Goal: Task Accomplishment & Management: Manage account settings

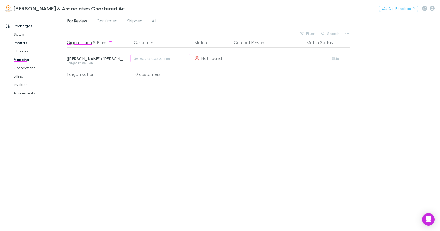
click at [20, 43] on link "Imports" at bounding box center [38, 42] width 61 height 8
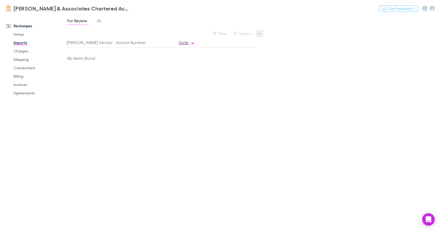
click at [258, 34] on icon "button" at bounding box center [260, 33] width 4 height 1
click at [23, 51] on div at bounding box center [220, 115] width 440 height 231
click at [22, 52] on link "Charges" at bounding box center [38, 51] width 61 height 8
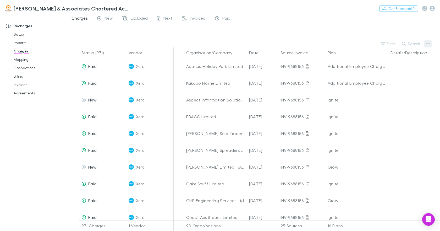
click at [428, 44] on icon "button" at bounding box center [428, 43] width 4 height 1
click at [23, 59] on div at bounding box center [220, 115] width 440 height 231
click at [23, 60] on link "Mapping" at bounding box center [38, 59] width 61 height 8
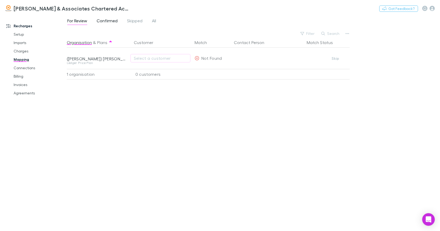
click at [108, 21] on span "Confirmed" at bounding box center [107, 21] width 21 height 7
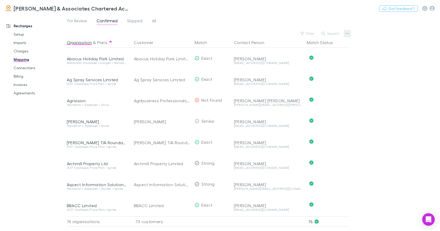
click at [347, 33] on icon "button" at bounding box center [347, 33] width 4 height 1
click at [424, 9] on div at bounding box center [220, 115] width 440 height 231
click at [432, 9] on icon "button" at bounding box center [431, 8] width 5 height 5
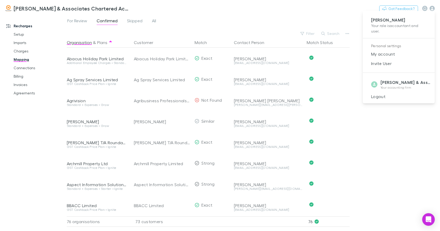
click at [389, 125] on div at bounding box center [220, 115] width 440 height 231
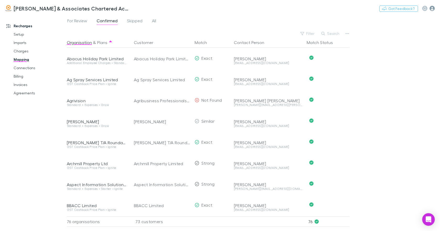
click at [431, 9] on icon "button" at bounding box center [431, 8] width 5 height 5
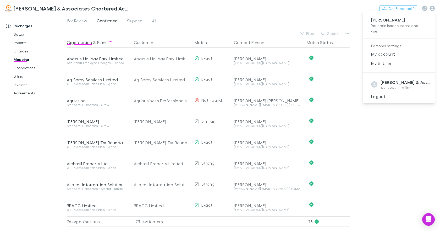
click at [21, 34] on div at bounding box center [220, 115] width 440 height 231
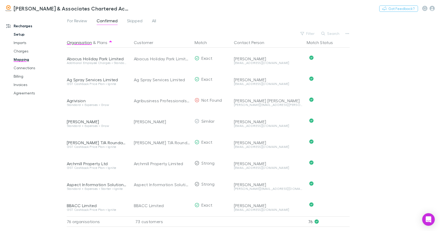
click at [21, 34] on link "Setup" at bounding box center [38, 34] width 61 height 8
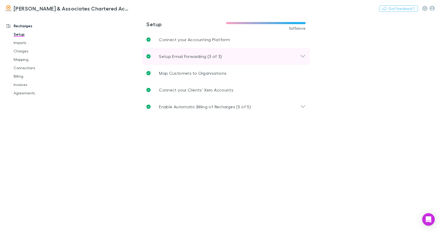
click at [301, 55] on icon at bounding box center [303, 56] width 4 height 3
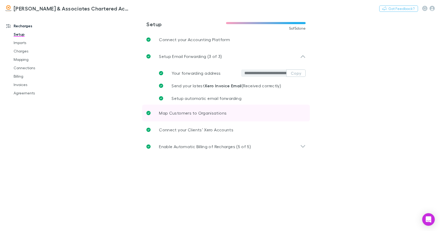
click at [217, 114] on p "Map Customers to Organisations" at bounding box center [193, 113] width 68 height 6
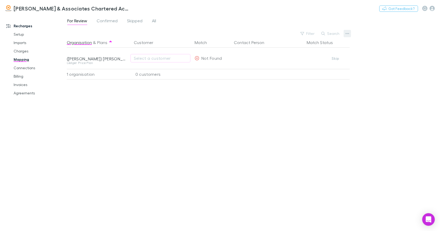
click at [345, 34] on icon "button" at bounding box center [347, 33] width 4 height 4
click at [21, 35] on div at bounding box center [220, 115] width 440 height 231
click at [20, 35] on link "Setup" at bounding box center [38, 34] width 61 height 8
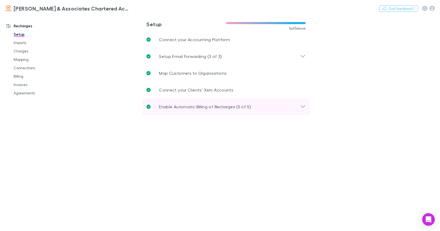
click at [304, 105] on icon at bounding box center [302, 106] width 5 height 6
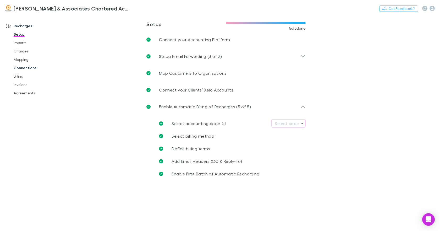
click at [25, 68] on link "Connections" at bounding box center [38, 68] width 61 height 8
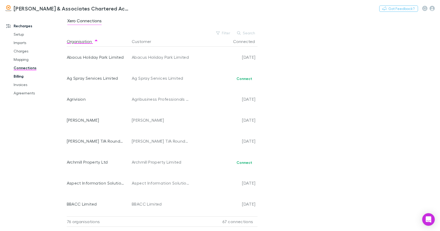
click at [24, 75] on link "Billing" at bounding box center [38, 76] width 61 height 8
click at [23, 76] on link "Billing" at bounding box center [38, 76] width 61 height 8
click at [19, 76] on link "Billing" at bounding box center [38, 76] width 61 height 8
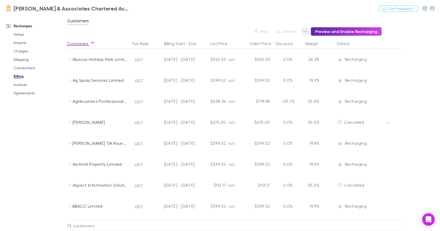
click at [306, 30] on icon "button" at bounding box center [305, 31] width 4 height 4
click at [23, 85] on div at bounding box center [220, 115] width 440 height 231
click at [22, 85] on link "Invoices" at bounding box center [38, 84] width 61 height 8
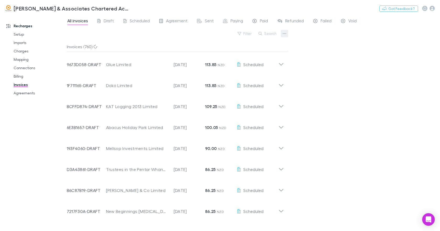
click at [285, 34] on icon "button" at bounding box center [285, 33] width 4 height 4
click at [28, 92] on div at bounding box center [220, 115] width 440 height 231
click at [27, 93] on link "Agreements" at bounding box center [38, 93] width 61 height 8
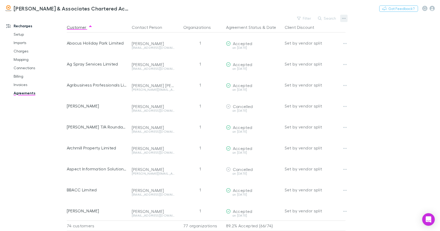
click at [344, 19] on icon "button" at bounding box center [344, 18] width 4 height 4
click at [21, 34] on div at bounding box center [220, 115] width 440 height 231
click at [19, 34] on link "Setup" at bounding box center [38, 34] width 61 height 8
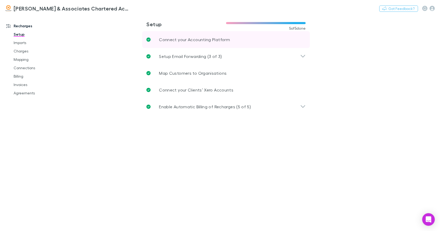
click at [191, 40] on p "Connect your Accounting Platform" at bounding box center [194, 39] width 71 height 6
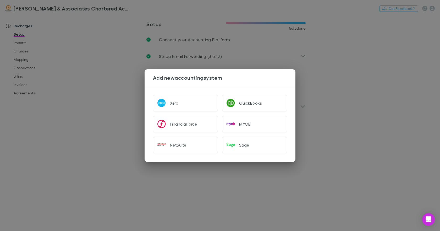
click at [366, 71] on div "Add new accounting system Xero QuickBooks FinancialForce MYOB NetSuite Sage" at bounding box center [220, 115] width 440 height 231
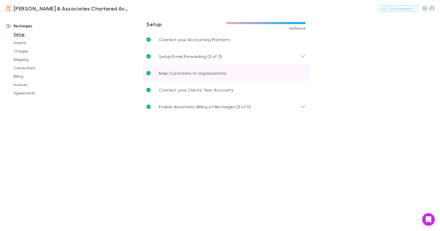
click at [191, 71] on p "Map Customers to Organisations" at bounding box center [193, 73] width 68 height 6
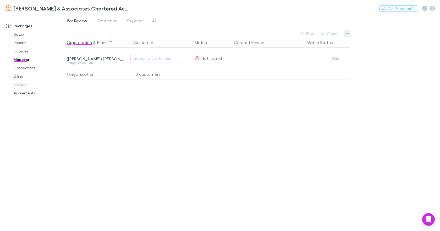
click at [347, 34] on icon "button" at bounding box center [347, 33] width 4 height 1
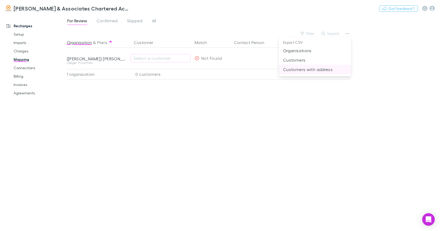
click at [321, 68] on p "Customers with address" at bounding box center [315, 69] width 64 height 6
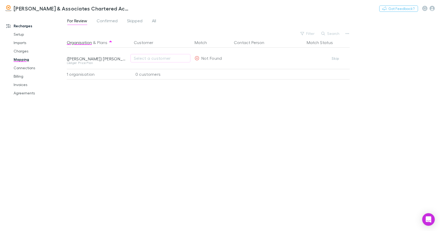
click at [382, 50] on div "For Review Confirmed Skipped All Filter Search Organisation & Plans Customer Ma…" at bounding box center [253, 123] width 373 height 216
click at [24, 76] on link "Billing" at bounding box center [38, 76] width 61 height 8
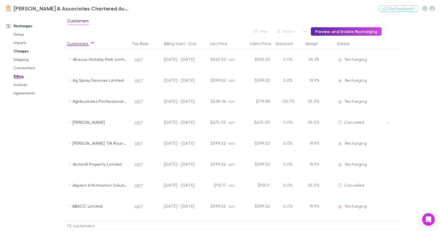
click at [20, 52] on link "Charges" at bounding box center [38, 51] width 61 height 8
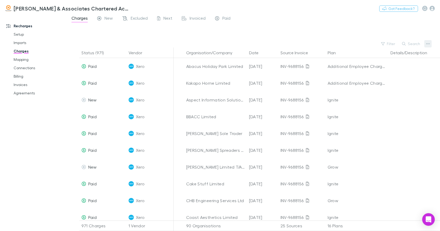
click at [426, 42] on button "button" at bounding box center [427, 43] width 7 height 7
click at [20, 60] on div at bounding box center [220, 115] width 440 height 231
click at [20, 60] on link "Mapping" at bounding box center [38, 59] width 61 height 8
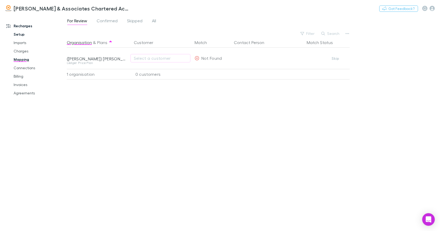
click at [16, 35] on link "Setup" at bounding box center [38, 34] width 61 height 8
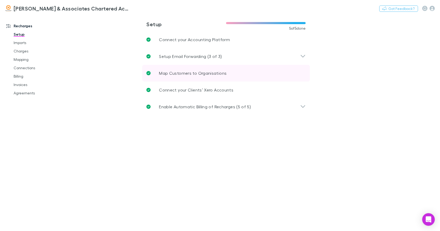
click at [190, 71] on p "Map Customers to Organisations" at bounding box center [193, 73] width 68 height 6
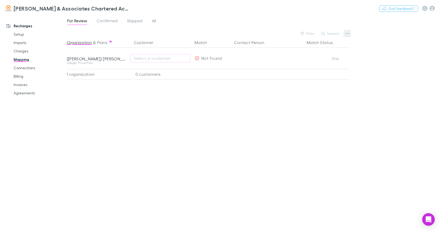
click at [346, 35] on icon "button" at bounding box center [347, 33] width 4 height 4
click at [23, 93] on div at bounding box center [220, 115] width 440 height 231
click at [23, 93] on link "Agreements" at bounding box center [38, 93] width 61 height 8
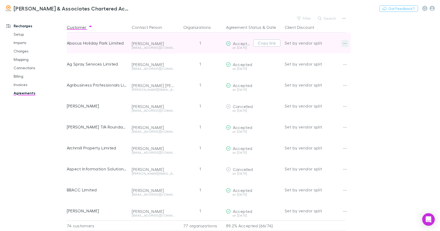
click at [345, 43] on icon "button" at bounding box center [345, 43] width 4 height 1
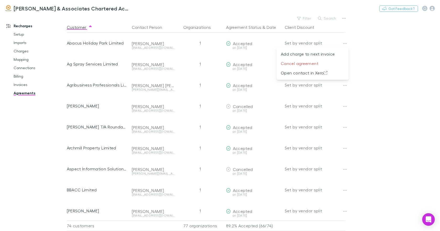
click at [344, 18] on div at bounding box center [220, 115] width 440 height 231
click at [343, 19] on icon "button" at bounding box center [344, 18] width 4 height 4
click at [24, 60] on div at bounding box center [220, 115] width 440 height 231
click at [22, 61] on link "Mapping" at bounding box center [38, 59] width 61 height 8
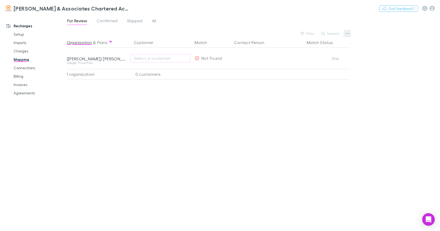
click at [347, 34] on icon "button" at bounding box center [347, 33] width 4 height 1
click at [310, 59] on p "Customers" at bounding box center [315, 60] width 64 height 6
click at [410, 64] on div "For Review Confirmed Skipped All Filter Search Organisation & Plans Customer Ma…" at bounding box center [253, 123] width 373 height 216
click at [347, 34] on icon "button" at bounding box center [347, 33] width 4 height 1
click at [24, 51] on div at bounding box center [220, 115] width 440 height 231
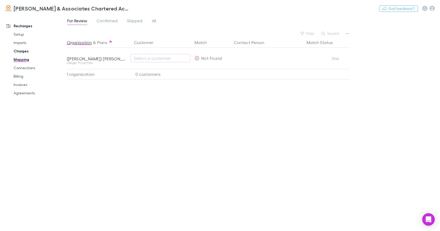
click at [24, 51] on link "Charges" at bounding box center [38, 51] width 61 height 8
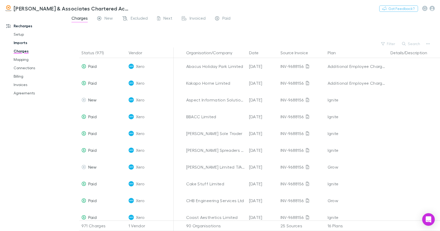
click at [20, 43] on link "Imports" at bounding box center [38, 42] width 61 height 8
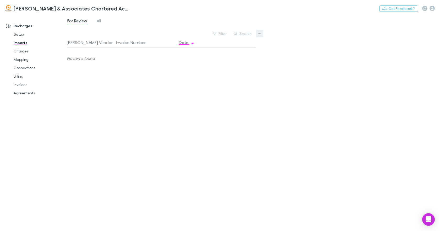
click at [261, 33] on button "button" at bounding box center [259, 33] width 7 height 7
click at [230, 45] on p "Custom CSV Import" at bounding box center [227, 44] width 64 height 6
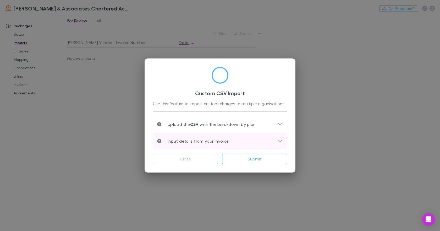
click at [279, 142] on icon at bounding box center [279, 141] width 5 height 6
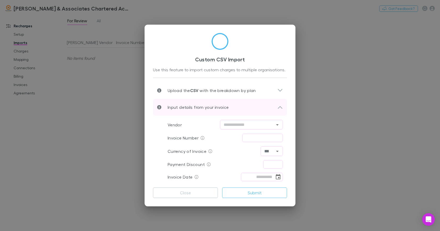
click at [280, 110] on icon at bounding box center [279, 107] width 5 height 6
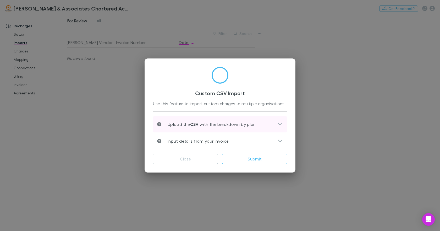
click at [280, 123] on icon at bounding box center [279, 124] width 5 height 6
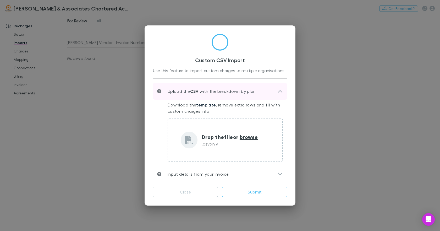
click at [280, 92] on icon at bounding box center [279, 91] width 5 height 6
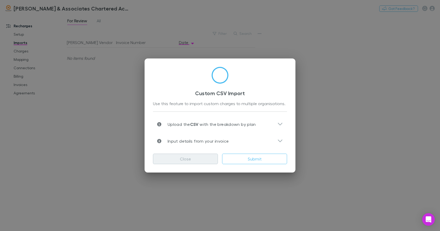
click at [188, 158] on button "Close" at bounding box center [185, 158] width 65 height 10
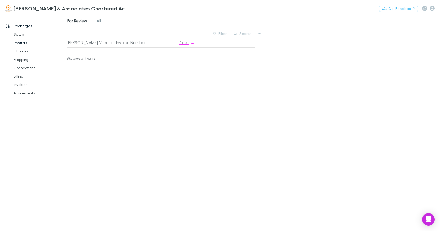
click at [17, 25] on link "Recharges" at bounding box center [35, 26] width 69 height 8
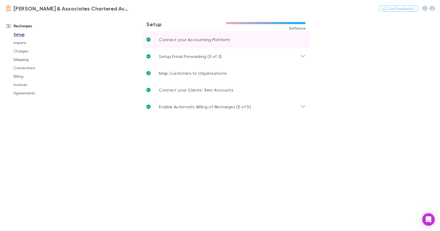
click at [176, 40] on p "Connect your Accounting Platform" at bounding box center [194, 39] width 71 height 6
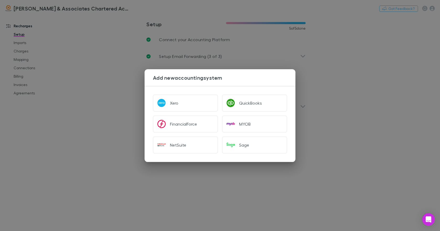
click at [255, 45] on div "Add new accounting system Xero QuickBooks FinancialForce MYOB NetSuite Sage" at bounding box center [220, 115] width 440 height 231
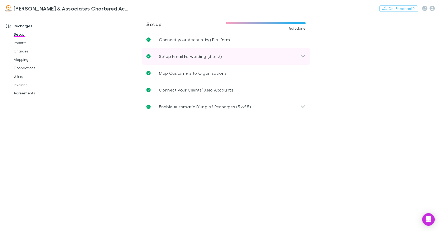
click at [202, 56] on p "Setup Email Forwarding (3 of 3)" at bounding box center [190, 56] width 63 height 6
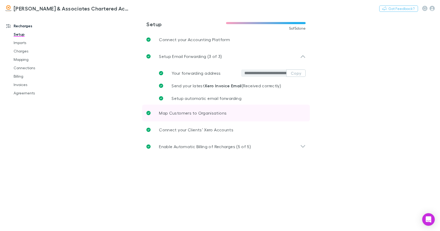
click at [217, 113] on p "Map Customers to Organisations" at bounding box center [193, 113] width 68 height 6
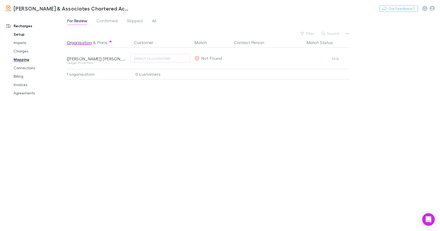
click at [18, 33] on link "Setup" at bounding box center [38, 34] width 61 height 8
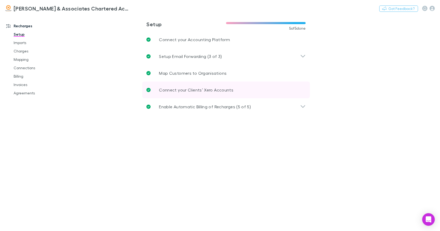
click at [196, 90] on p "Connect your Clients’ Xero Accounts" at bounding box center [196, 90] width 74 height 6
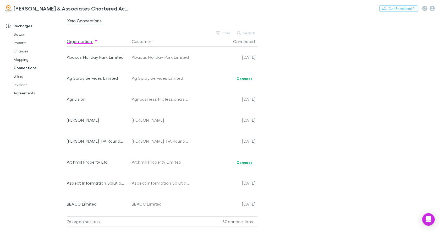
click at [245, 32] on button "Search" at bounding box center [246, 33] width 24 height 6
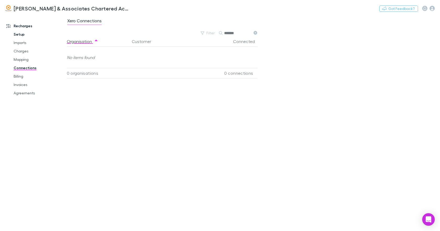
type input "*******"
click at [20, 35] on link "Setup" at bounding box center [38, 34] width 61 height 8
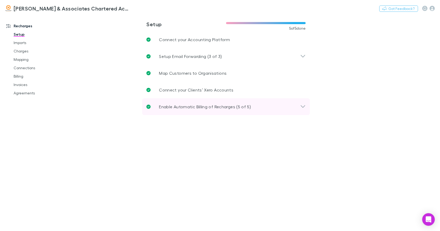
click at [224, 106] on p "Enable Automatic Billing of Recharges (5 of 5)" at bounding box center [205, 106] width 92 height 6
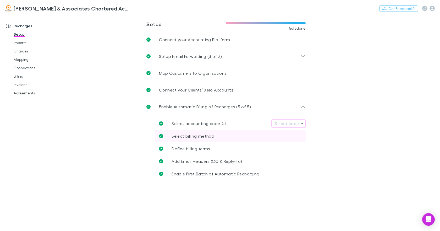
click at [191, 136] on span "Select billing method" at bounding box center [193, 135] width 43 height 5
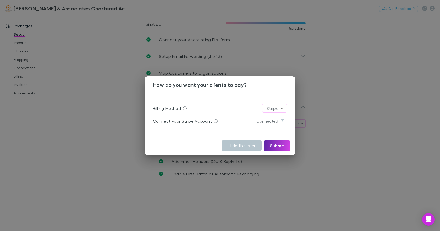
click at [376, 153] on div "How do you want your clients to pay? Billing Method Stripe ****** Connect your …" at bounding box center [220, 115] width 440 height 231
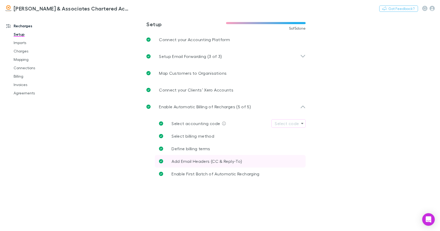
click at [199, 160] on span "Add Email Headers (CC & Reply-To)" at bounding box center [207, 160] width 70 height 5
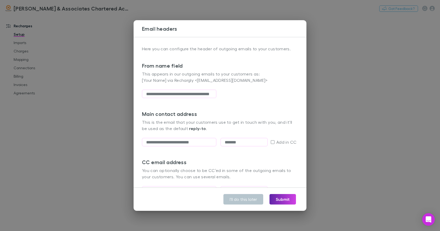
click at [347, 175] on div "**********" at bounding box center [220, 115] width 440 height 231
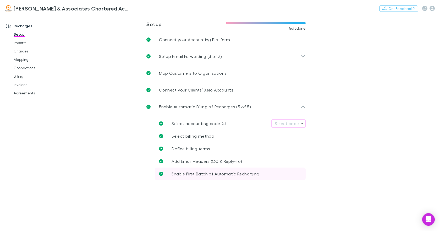
click at [195, 174] on span "Enable First Batch of Automatic Recharging" at bounding box center [216, 173] width 88 height 5
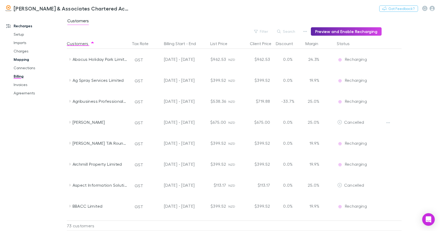
click at [17, 60] on link "Mapping" at bounding box center [38, 59] width 61 height 8
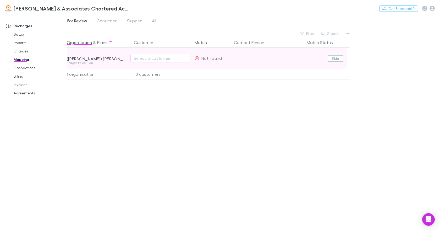
click at [336, 58] on button "Skip" at bounding box center [335, 58] width 17 height 6
click at [333, 57] on button "Undo" at bounding box center [331, 57] width 17 height 6
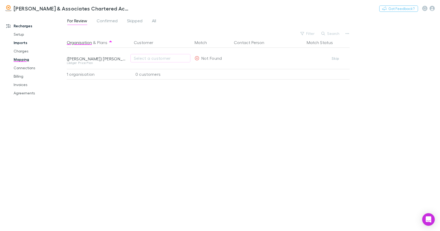
click at [18, 43] on link "Imports" at bounding box center [38, 42] width 61 height 8
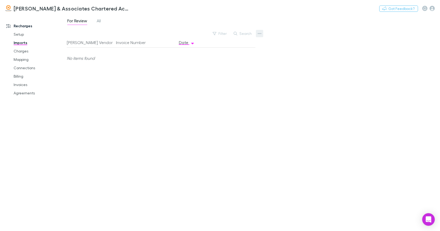
click at [258, 32] on icon "button" at bounding box center [260, 33] width 4 height 4
click at [222, 43] on p "Custom CSV Import" at bounding box center [227, 44] width 64 height 6
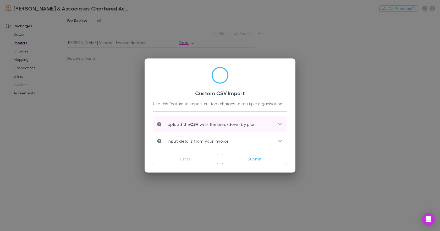
click at [281, 124] on icon at bounding box center [280, 124] width 4 height 3
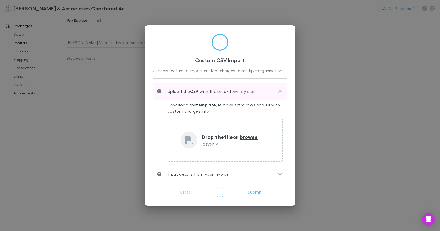
click at [279, 92] on icon at bounding box center [279, 91] width 5 height 6
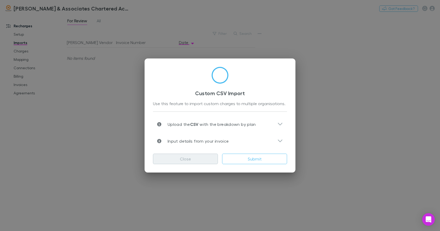
click at [190, 157] on button "Close" at bounding box center [185, 158] width 65 height 10
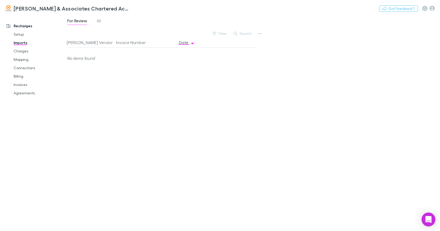
click at [428, 215] on div "Open Intercom Messenger" at bounding box center [429, 219] width 14 height 14
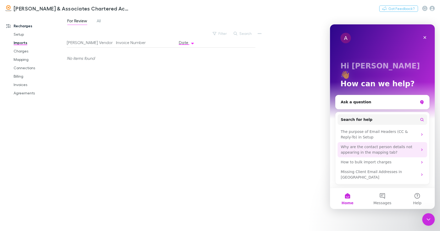
click at [421, 147] on icon "Intercom messenger" at bounding box center [422, 149] width 4 height 4
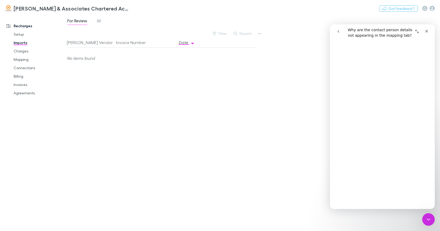
scroll to position [79, 0]
click at [24, 58] on link "Mapping" at bounding box center [38, 59] width 61 height 8
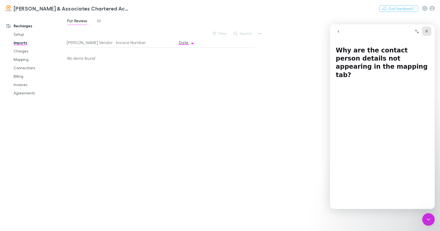
click at [425, 31] on icon "Close" at bounding box center [426, 31] width 4 height 4
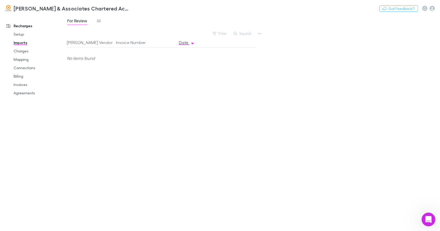
click at [429, 215] on div "Open Intercom Messenger" at bounding box center [427, 218] width 17 height 17
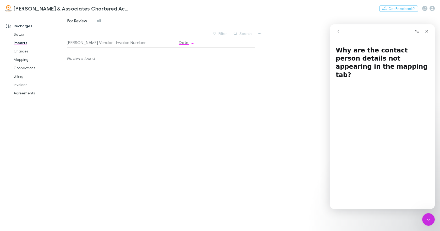
click at [338, 32] on icon "go back" at bounding box center [338, 31] width 4 height 4
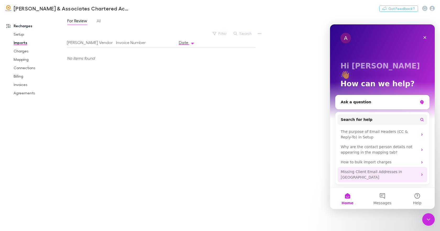
click at [419, 167] on div "Missing Client Email Addresses in Rechargly" at bounding box center [383, 174] width 90 height 15
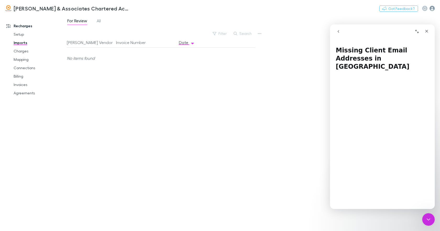
click at [432, 8] on icon "button" at bounding box center [431, 8] width 5 height 5
click at [426, 30] on icon "Close" at bounding box center [426, 31] width 4 height 4
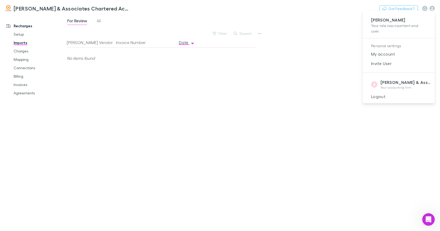
click at [324, 64] on div at bounding box center [220, 115] width 440 height 231
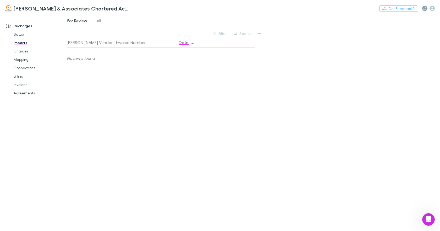
click at [425, 7] on icon "button" at bounding box center [424, 9] width 3 height 4
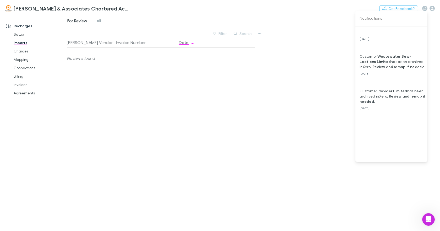
click at [334, 70] on div at bounding box center [220, 115] width 440 height 231
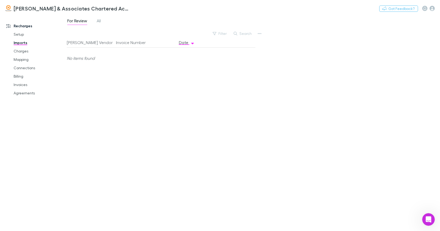
drag, startPoint x: 432, startPoint y: 5, endPoint x: 352, endPoint y: 46, distance: 89.5
click at [327, 65] on div "For Review All Filter Search Rech Vendor Invoice Number Date No items found" at bounding box center [253, 123] width 373 height 216
click at [431, 7] on icon "button" at bounding box center [431, 8] width 5 height 5
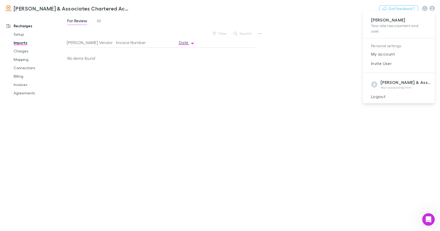
click at [398, 20] on p "[PERSON_NAME]" at bounding box center [398, 19] width 55 height 5
click at [389, 53] on span "My account" at bounding box center [399, 54] width 64 height 6
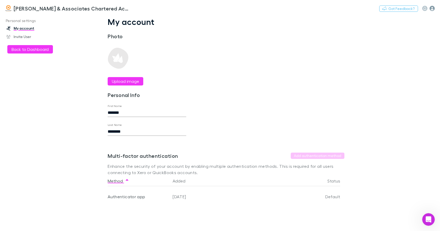
click at [432, 9] on icon "button" at bounding box center [431, 8] width 5 height 5
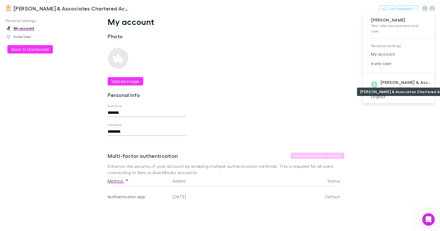
click at [406, 83] on strong "[PERSON_NAME] & Associates Chartered Accountants" at bounding box center [437, 82] width 114 height 5
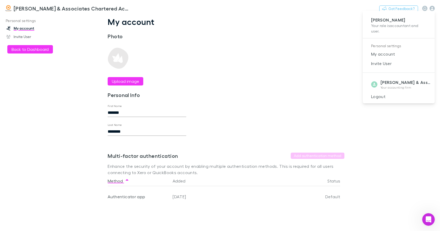
click at [317, 77] on div at bounding box center [220, 115] width 440 height 231
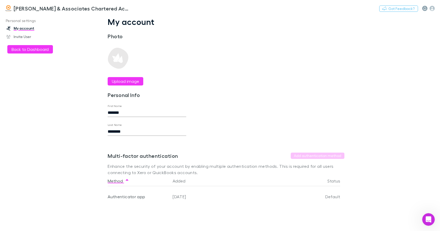
click at [424, 9] on icon "button" at bounding box center [424, 9] width 3 height 4
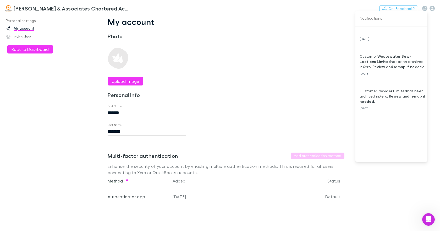
click at [432, 8] on div at bounding box center [220, 115] width 440 height 231
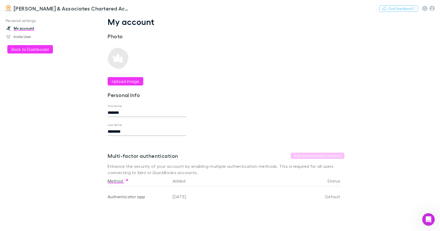
click at [432, 8] on icon "button" at bounding box center [431, 8] width 5 height 5
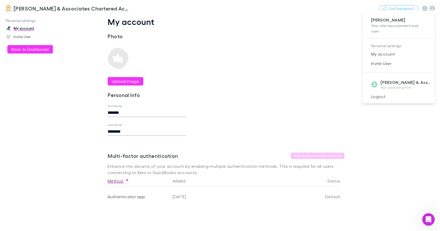
click at [305, 42] on div at bounding box center [220, 115] width 440 height 231
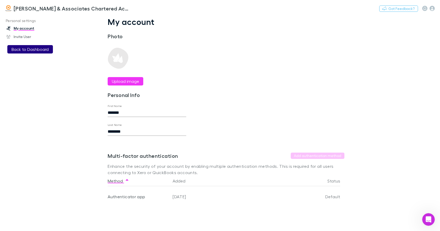
click at [37, 48] on button "Back to Dashboard" at bounding box center [30, 49] width 46 height 8
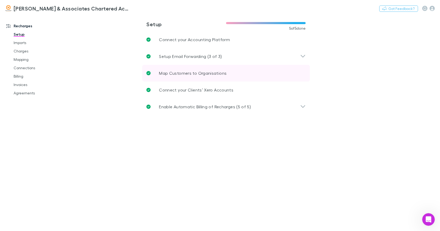
click at [207, 73] on p "Map Customers to Organisations" at bounding box center [193, 73] width 68 height 6
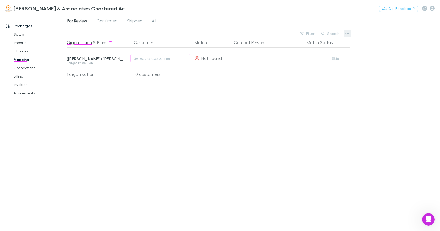
click at [349, 32] on icon "button" at bounding box center [347, 33] width 4 height 4
drag, startPoint x: 366, startPoint y: 36, endPoint x: 259, endPoint y: 54, distance: 109.2
click at [366, 36] on div at bounding box center [220, 115] width 440 height 231
click at [30, 68] on link "Connections" at bounding box center [38, 68] width 61 height 8
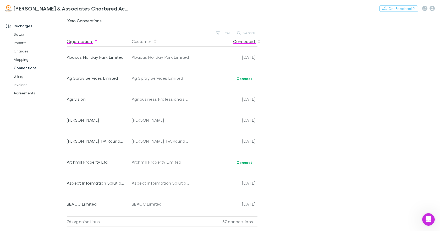
click at [259, 41] on icon "button" at bounding box center [259, 41] width 3 height 2
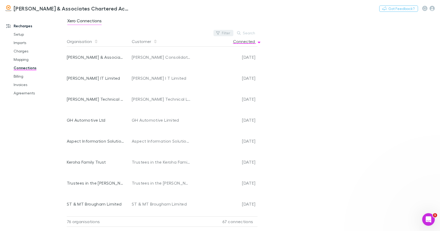
click at [225, 34] on button "Filter" at bounding box center [223, 33] width 20 height 6
click at [225, 34] on div at bounding box center [220, 115] width 440 height 231
click at [432, 8] on icon "button" at bounding box center [431, 8] width 5 height 5
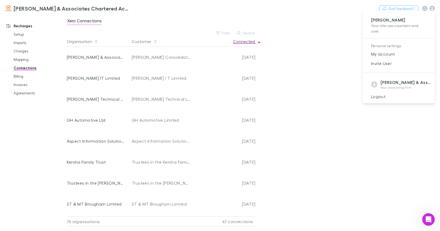
click at [400, 21] on p "[PERSON_NAME]" at bounding box center [398, 19] width 55 height 5
click at [333, 118] on div at bounding box center [220, 115] width 440 height 231
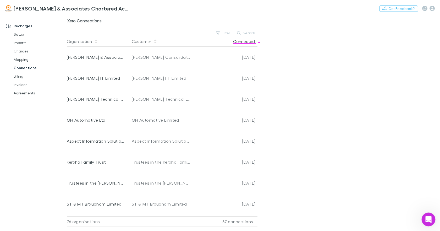
click at [425, 215] on div "Open Intercom Messenger" at bounding box center [427, 218] width 17 height 17
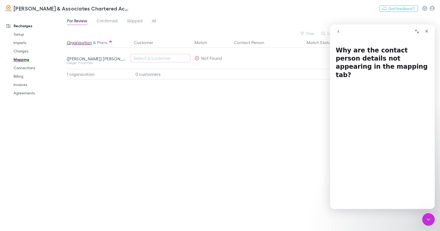
click at [218, 112] on div "Organisation & Plans Customer Match Contact Person Match Status ([PERSON_NAME])…" at bounding box center [209, 131] width 284 height 189
click at [426, 31] on icon "Close" at bounding box center [426, 31] width 4 height 4
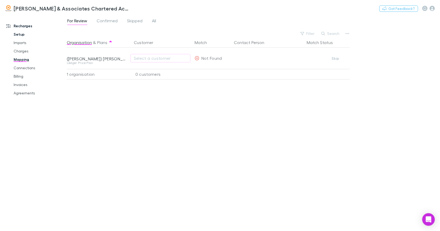
click at [20, 35] on link "Setup" at bounding box center [38, 34] width 61 height 8
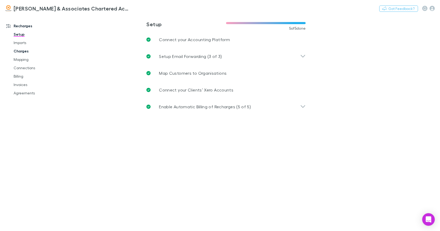
click at [23, 52] on link "Charges" at bounding box center [38, 51] width 61 height 8
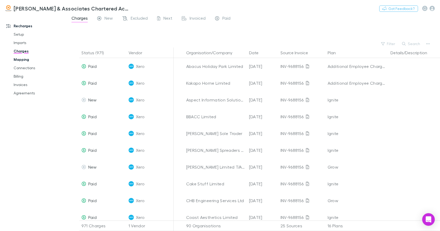
click at [25, 60] on link "Mapping" at bounding box center [38, 59] width 61 height 8
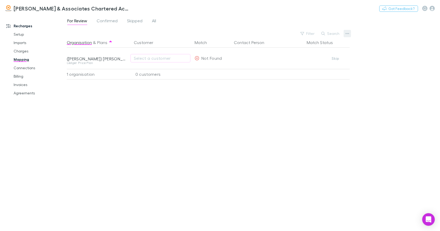
click at [348, 34] on icon "button" at bounding box center [347, 33] width 4 height 4
click at [23, 26] on div at bounding box center [220, 115] width 440 height 231
click at [21, 33] on link "Setup" at bounding box center [38, 34] width 61 height 8
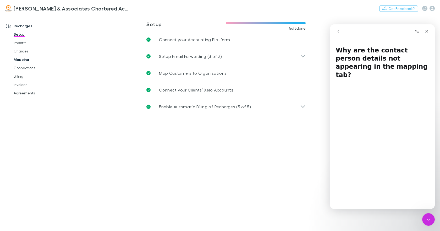
click at [23, 58] on link "Mapping" at bounding box center [38, 59] width 61 height 8
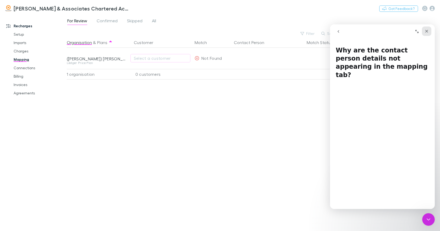
click at [424, 31] on div "Close" at bounding box center [426, 30] width 9 height 9
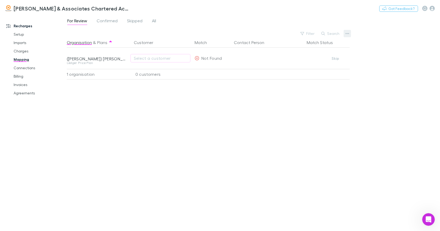
click at [347, 34] on icon "button" at bounding box center [347, 33] width 4 height 1
click at [126, 59] on div at bounding box center [220, 115] width 440 height 231
click at [124, 60] on div "(Ian) Jackson Flooring Design Hastings" at bounding box center [97, 58] width 61 height 5
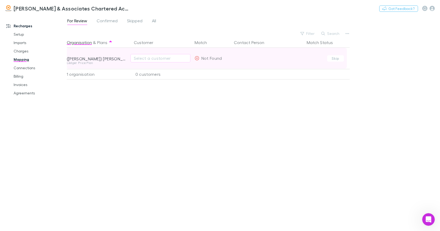
click at [104, 58] on div "(Ian) Jackson Flooring Design Hastings" at bounding box center [97, 58] width 61 height 5
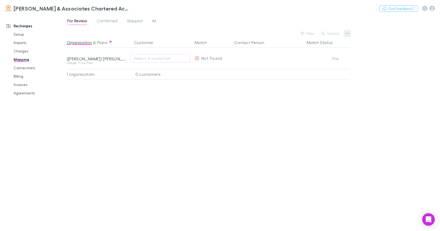
click at [347, 33] on icon "button" at bounding box center [347, 33] width 4 height 4
click at [387, 130] on div at bounding box center [220, 115] width 440 height 231
click at [23, 43] on link "Imports" at bounding box center [38, 42] width 61 height 8
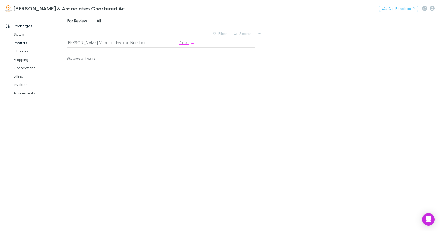
click at [99, 20] on span "All" at bounding box center [99, 21] width 4 height 7
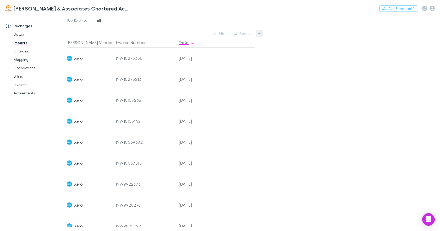
click at [261, 33] on icon "button" at bounding box center [260, 33] width 4 height 1
click at [18, 35] on div at bounding box center [220, 115] width 440 height 231
click at [19, 34] on link "Setup" at bounding box center [38, 34] width 61 height 8
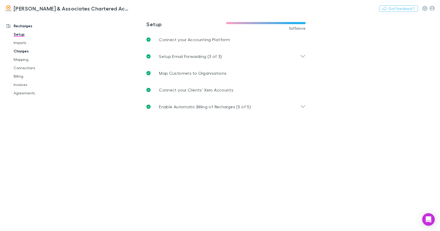
click at [23, 51] on link "Charges" at bounding box center [38, 51] width 61 height 8
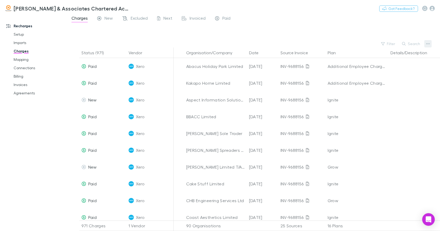
click at [429, 43] on icon "button" at bounding box center [428, 43] width 4 height 1
click at [394, 54] on p "Add single charge" at bounding box center [396, 54] width 64 height 6
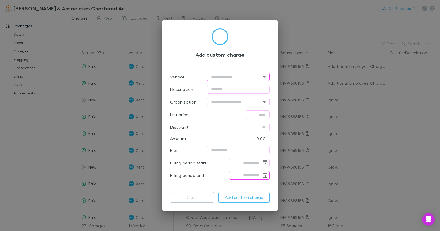
click at [263, 76] on icon "Open" at bounding box center [264, 77] width 6 height 6
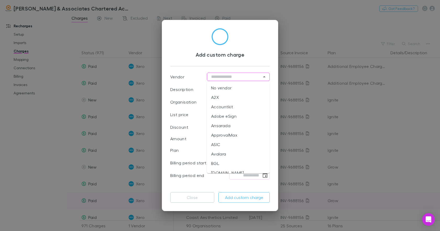
click at [191, 196] on button "Close" at bounding box center [192, 197] width 44 height 10
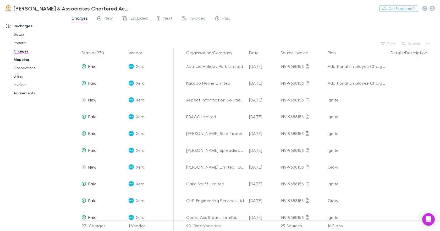
click at [23, 59] on link "Mapping" at bounding box center [38, 59] width 61 height 8
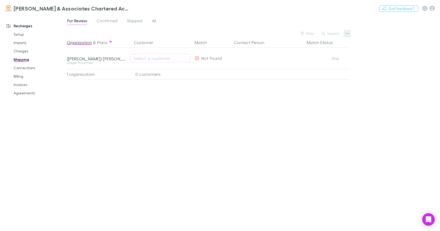
click at [349, 34] on button "button" at bounding box center [347, 33] width 7 height 7
drag, startPoint x: 213, startPoint y: 111, endPoint x: 203, endPoint y: 110, distance: 10.0
click at [211, 111] on div at bounding box center [220, 115] width 440 height 231
click at [29, 68] on link "Connections" at bounding box center [38, 68] width 61 height 8
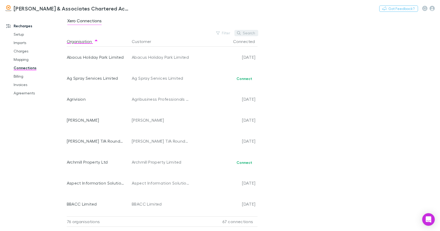
click at [246, 32] on button "Search" at bounding box center [246, 33] width 24 height 6
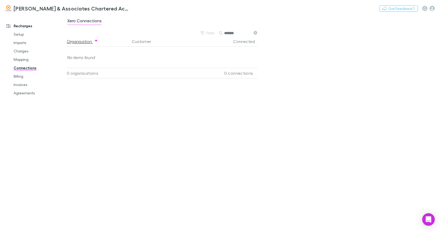
type input "*******"
click at [255, 32] on icon at bounding box center [255, 33] width 4 height 4
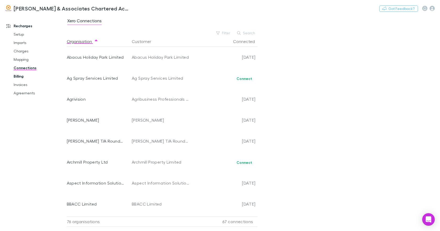
click at [20, 76] on link "Billing" at bounding box center [38, 76] width 61 height 8
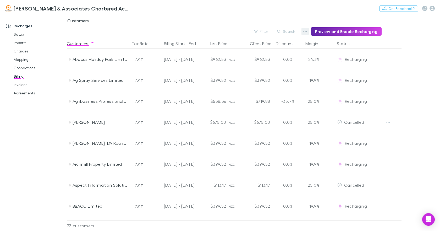
click at [307, 31] on icon "button" at bounding box center [305, 31] width 4 height 1
click at [308, 31] on div at bounding box center [220, 115] width 440 height 231
click at [291, 31] on button "Search" at bounding box center [286, 31] width 24 height 6
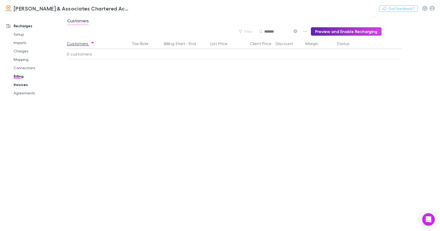
type input "*******"
click at [22, 85] on link "Invoices" at bounding box center [38, 84] width 61 height 8
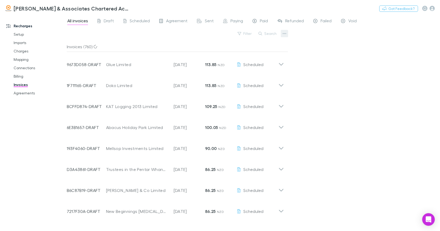
click at [286, 34] on icon "button" at bounding box center [285, 33] width 4 height 4
click at [24, 94] on div at bounding box center [220, 115] width 440 height 231
click at [23, 94] on link "Agreements" at bounding box center [38, 93] width 61 height 8
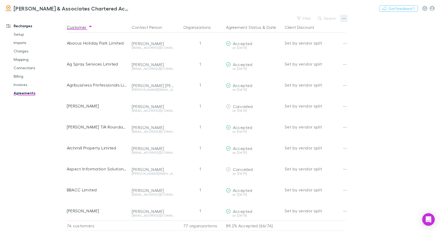
click at [344, 18] on icon "button" at bounding box center [344, 18] width 4 height 4
click at [384, 30] on div at bounding box center [220, 115] width 440 height 231
click at [432, 9] on icon "button" at bounding box center [431, 8] width 5 height 5
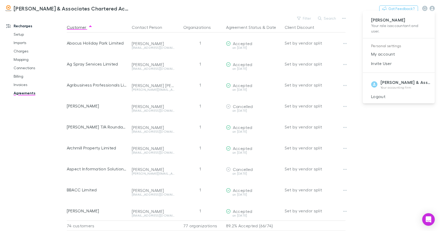
click at [20, 35] on div at bounding box center [220, 115] width 440 height 231
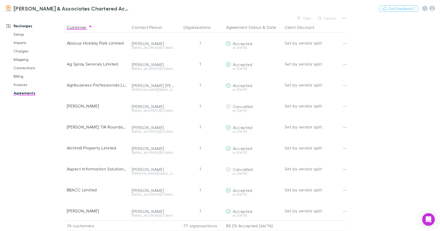
click at [20, 35] on link "Setup" at bounding box center [38, 34] width 61 height 8
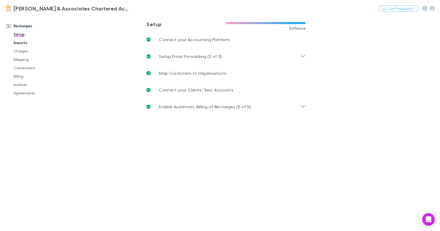
click at [22, 42] on link "Imports" at bounding box center [38, 42] width 61 height 8
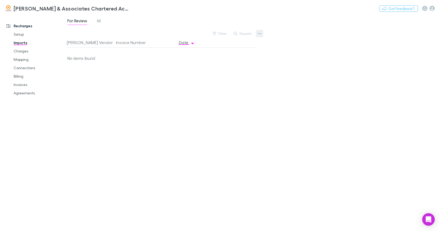
click at [261, 34] on icon "button" at bounding box center [260, 33] width 4 height 1
click at [220, 45] on p "Custom CSV Import" at bounding box center [227, 44] width 64 height 6
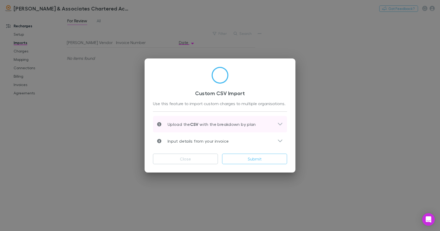
click at [280, 124] on icon at bounding box center [280, 124] width 4 height 3
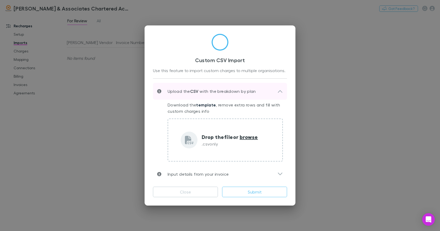
click at [279, 92] on icon at bounding box center [279, 91] width 5 height 6
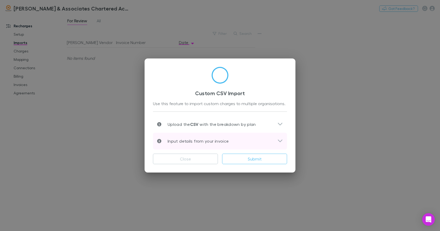
click at [278, 142] on icon at bounding box center [279, 141] width 5 height 6
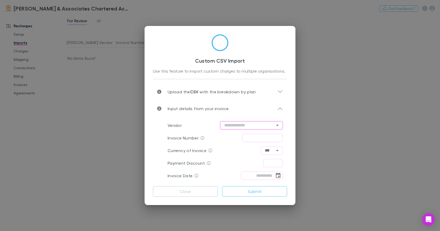
click at [278, 125] on icon "Open" at bounding box center [277, 125] width 6 height 6
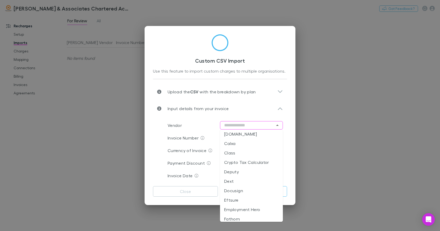
scroll to position [95, 0]
click at [347, 157] on div "Custom CSV Import Use this feature to import custom charges to multiple organis…" at bounding box center [220, 115] width 440 height 231
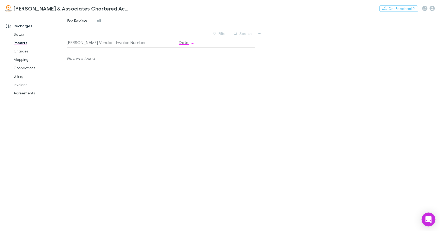
click at [425, 218] on div "Open Intercom Messenger" at bounding box center [429, 219] width 14 height 14
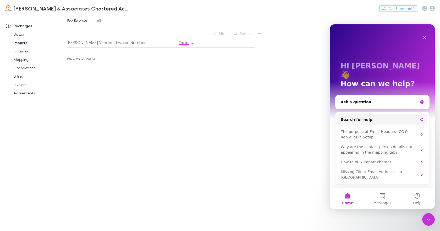
scroll to position [0, 0]
click at [345, 99] on div "Ask a question" at bounding box center [379, 101] width 77 height 5
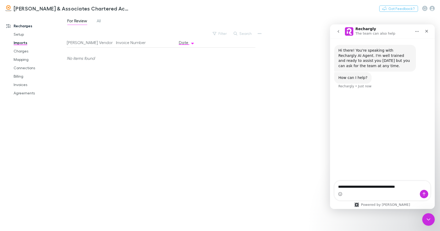
type textarea "**********"
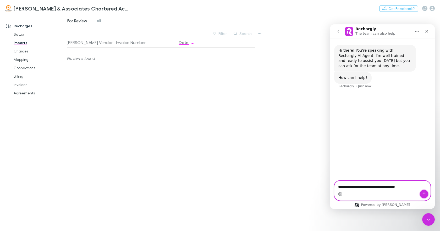
click at [424, 193] on icon "Send a message…" at bounding box center [424, 194] width 4 height 4
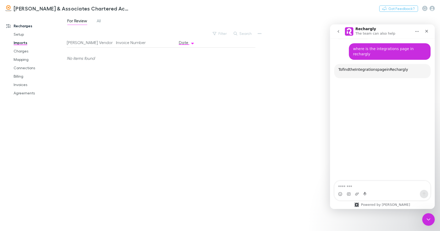
scroll to position [51, 0]
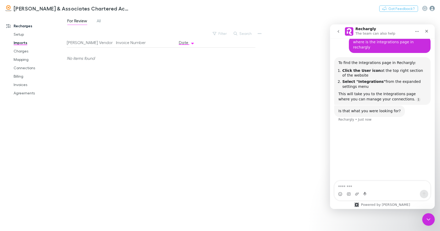
click at [432, 8] on icon "button" at bounding box center [431, 8] width 5 height 5
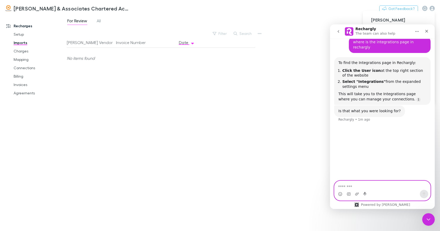
click at [342, 186] on textarea "Message…" at bounding box center [382, 185] width 96 height 9
drag, startPoint x: 364, startPoint y: 187, endPoint x: 375, endPoint y: 186, distance: 10.7
click at [375, 186] on textarea "**********" at bounding box center [382, 185] width 96 height 9
click at [366, 186] on textarea "**********" at bounding box center [382, 185] width 96 height 9
drag, startPoint x: 364, startPoint y: 187, endPoint x: 375, endPoint y: 187, distance: 11.3
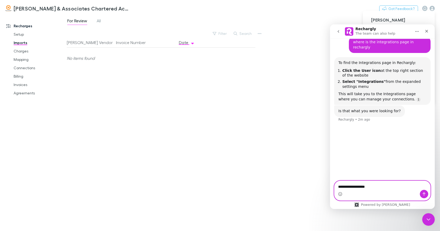
click at [375, 187] on textarea "**********" at bounding box center [382, 185] width 96 height 9
click at [344, 186] on textarea "**********" at bounding box center [382, 185] width 96 height 9
type textarea "**********"
click at [425, 194] on icon "Send a message…" at bounding box center [424, 194] width 4 height 4
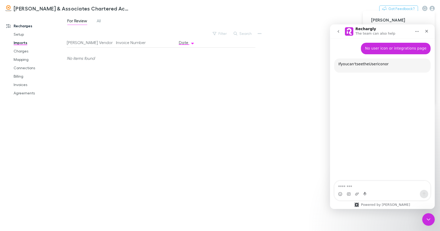
scroll to position [130, 0]
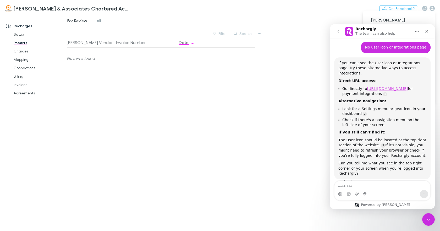
click at [367, 86] on link "https://app.rechargly.com/settings/integrations/payments" at bounding box center [387, 88] width 41 height 4
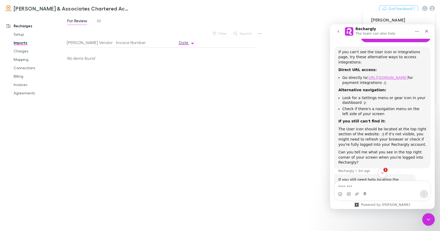
click at [367, 75] on link "https://app.rechargly.com/settings/integrations/payments" at bounding box center [387, 77] width 41 height 4
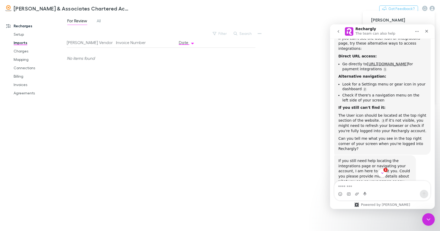
scroll to position [162, 0]
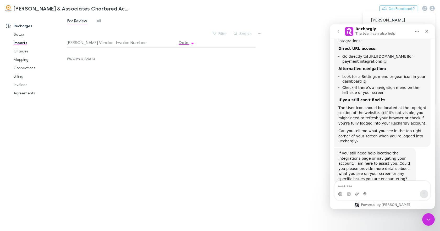
click at [299, 185] on div at bounding box center [220, 115] width 440 height 231
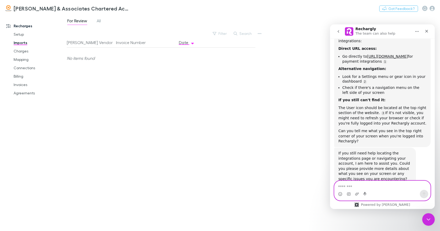
click at [343, 185] on textarea "Message…" at bounding box center [382, 185] width 96 height 9
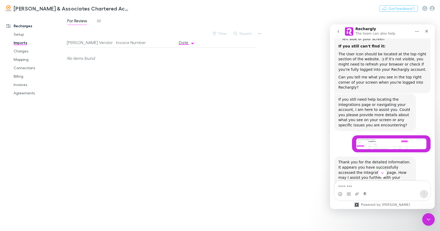
scroll to position [220, 0]
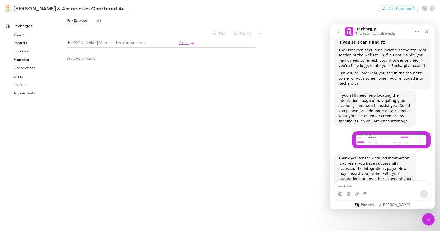
click at [21, 59] on link "Mapping" at bounding box center [38, 59] width 61 height 8
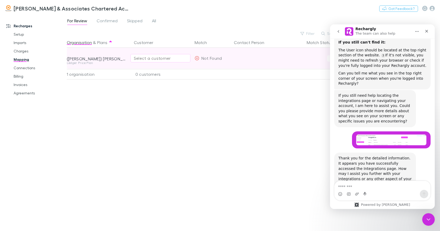
click at [137, 58] on div "Select a customer" at bounding box center [160, 58] width 53 height 6
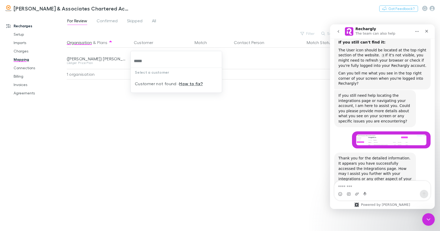
type input "*****"
click at [285, 92] on div at bounding box center [220, 115] width 440 height 231
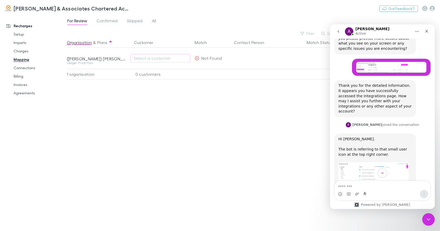
scroll to position [318, 0]
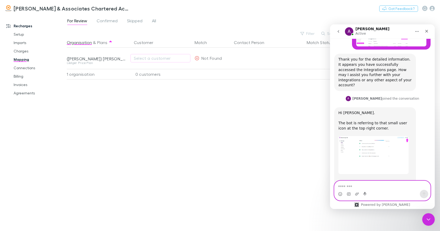
click at [343, 187] on textarea "Message…" at bounding box center [382, 185] width 96 height 9
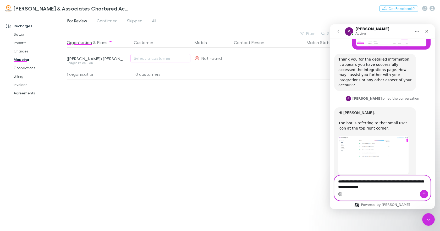
type textarea "**********"
click at [425, 193] on icon "Send a message…" at bounding box center [424, 194] width 4 height 4
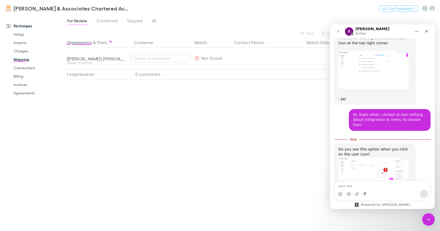
scroll to position [414, 0]
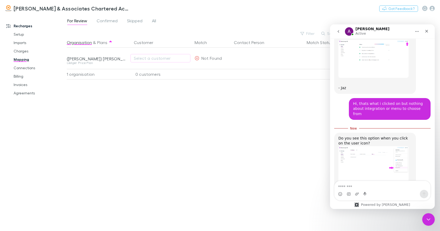
click at [377, 146] on img "Alex says…" at bounding box center [373, 165] width 70 height 38
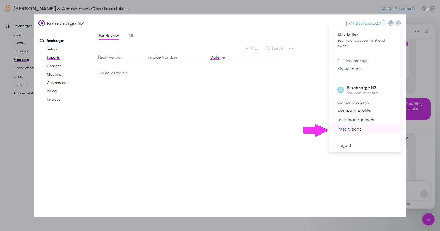
click at [425, 10] on div "Close" at bounding box center [426, 10] width 5 height 5
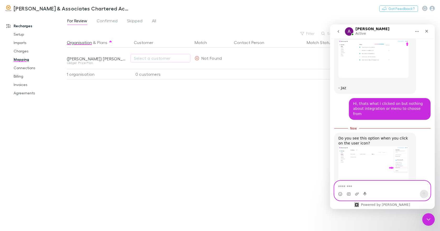
click at [349, 187] on textarea "Message…" at bounding box center [382, 185] width 96 height 9
type textarea "**"
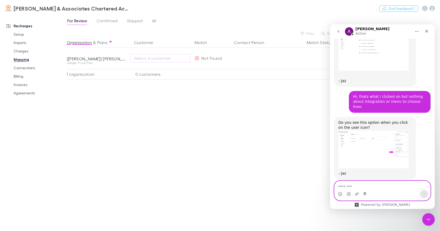
click at [343, 186] on textarea "Message…" at bounding box center [382, 185] width 96 height 9
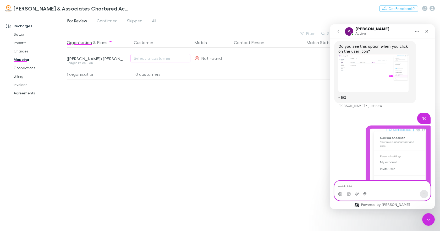
scroll to position [499, 0]
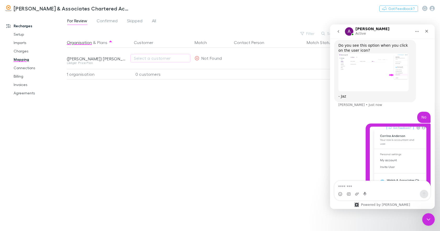
click at [398, 53] on img "Alex says…" at bounding box center [373, 72] width 70 height 38
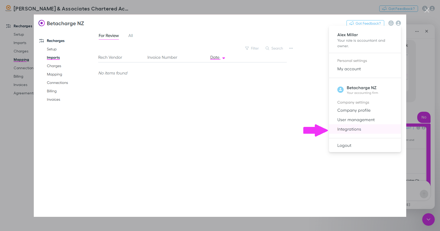
scroll to position [0, 0]
click at [427, 9] on div "Close" at bounding box center [426, 10] width 5 height 5
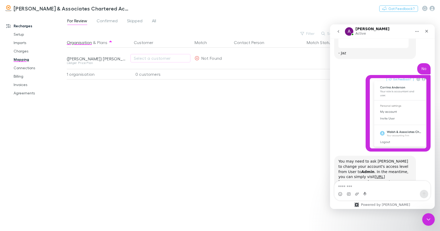
scroll to position [542, 0]
click at [351, 174] on link "https://app.rechargly.com/settings/integrations/accounting" at bounding box center [361, 178] width 47 height 9
click at [305, 126] on div "Organisation & Plans Customer Match Contact Person Match Status (Ian) Jackson F…" at bounding box center [209, 131] width 284 height 189
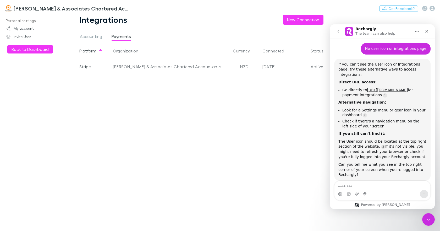
scroll to position [130, 0]
click at [296, 21] on button "New Connection" at bounding box center [303, 20] width 41 height 10
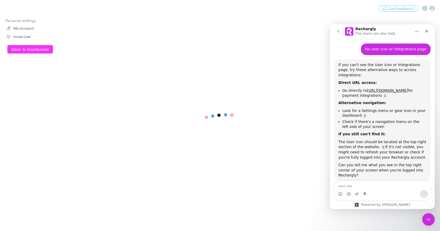
scroll to position [130, 0]
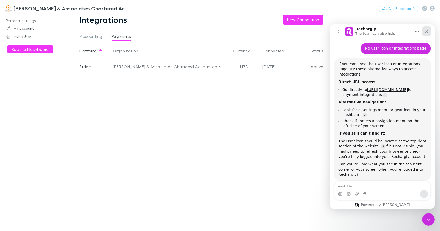
click at [427, 33] on icon "Close" at bounding box center [426, 31] width 4 height 4
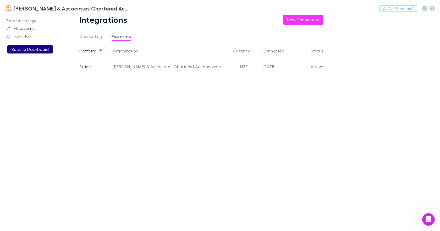
click at [35, 49] on button "Back to Dashboard" at bounding box center [30, 49] width 46 height 8
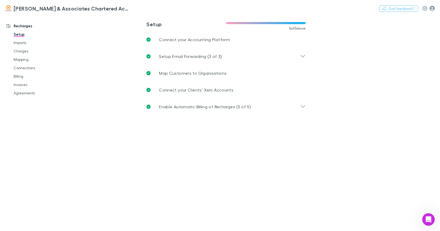
click at [432, 8] on icon "button" at bounding box center [431, 8] width 5 height 5
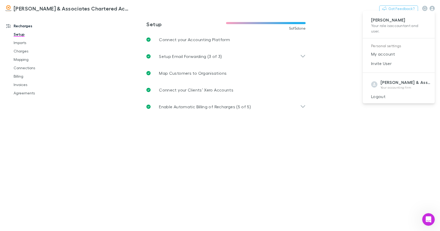
click at [362, 78] on div at bounding box center [220, 115] width 440 height 231
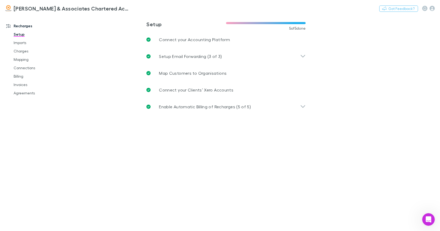
scroll to position [162, 0]
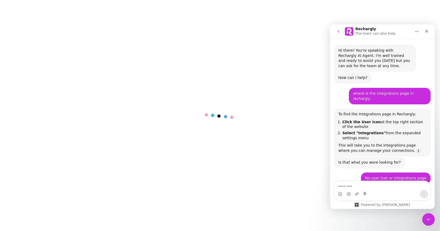
scroll to position [130, 0]
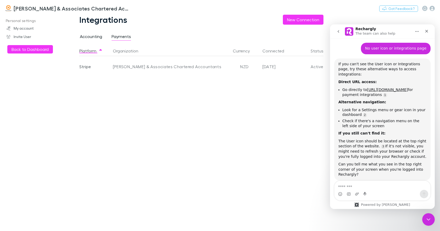
click at [87, 36] on span "Accounting" at bounding box center [91, 37] width 22 height 7
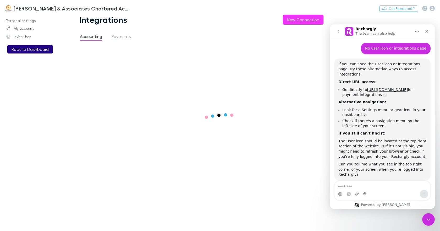
click at [38, 48] on button "Back to Dashboard" at bounding box center [30, 49] width 46 height 8
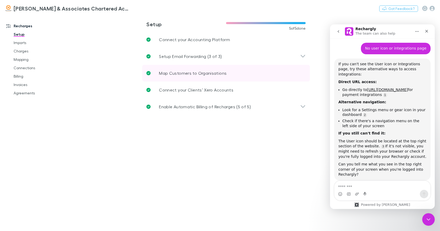
click at [187, 74] on p "Map Customers to Organisations" at bounding box center [193, 73] width 68 height 6
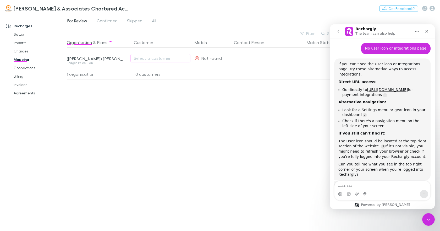
scroll to position [162, 0]
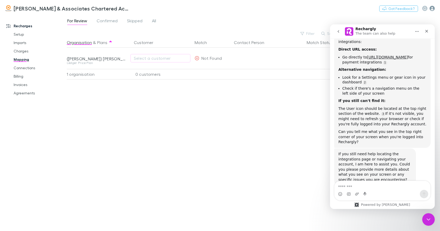
click at [431, 8] on icon "button" at bounding box center [431, 8] width 5 height 5
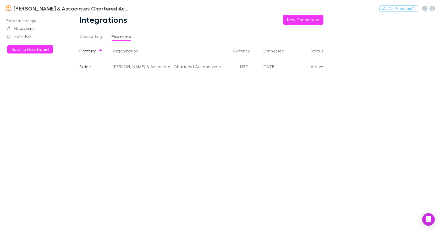
click at [289, 106] on div "Platform Organization Currency Connected Status Stripe [PERSON_NAME] & Associat…" at bounding box center [205, 138] width 252 height 185
click at [23, 29] on link "My account" at bounding box center [35, 28] width 69 height 8
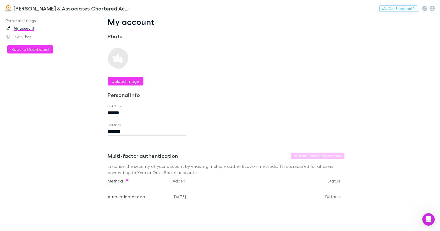
click at [16, 21] on p "Personal settings" at bounding box center [35, 21] width 69 height 7
click at [24, 48] on button "Back to Dashboard" at bounding box center [30, 49] width 46 height 8
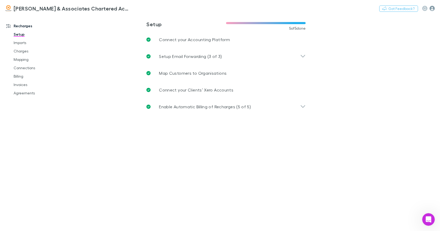
click at [432, 8] on icon "button" at bounding box center [431, 8] width 5 height 5
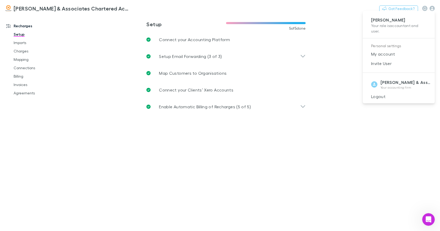
click at [399, 22] on p "Corrina Anderson" at bounding box center [398, 19] width 55 height 5
click at [432, 8] on div at bounding box center [220, 115] width 440 height 231
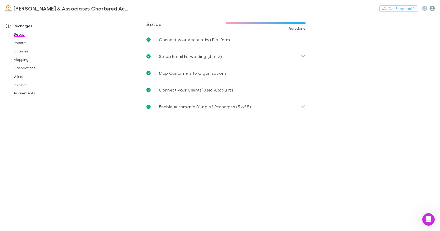
click at [432, 9] on icon "button" at bounding box center [431, 8] width 5 height 5
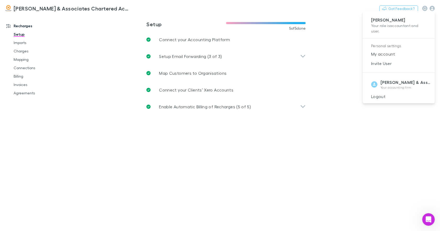
click at [432, 8] on div at bounding box center [220, 115] width 440 height 231
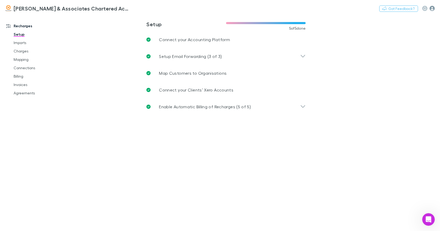
click at [430, 8] on icon "button" at bounding box center [431, 8] width 5 height 5
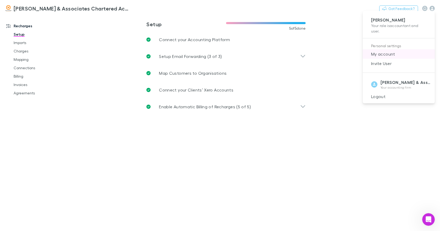
click at [387, 54] on span "My account" at bounding box center [399, 54] width 64 height 6
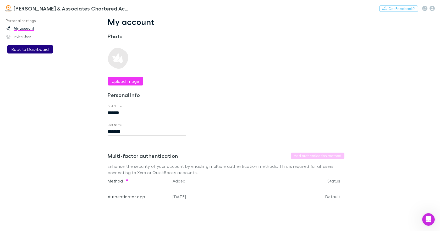
click at [38, 50] on button "Back to Dashboard" at bounding box center [30, 49] width 46 height 8
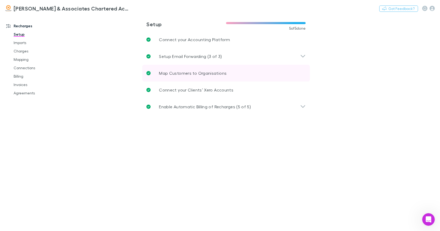
click at [191, 75] on p "Map Customers to Organisations" at bounding box center [193, 73] width 68 height 6
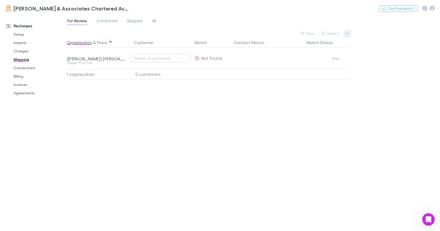
click at [346, 34] on icon "button" at bounding box center [347, 33] width 4 height 4
click at [285, 112] on div at bounding box center [220, 115] width 440 height 231
click at [25, 68] on link "Connections" at bounding box center [38, 68] width 61 height 8
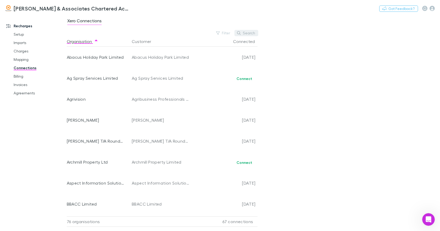
click at [251, 33] on button "Search" at bounding box center [246, 33] width 24 height 6
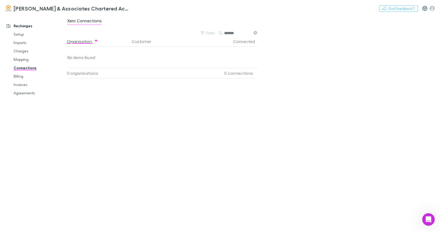
type input "*******"
click at [424, 8] on icon "button" at bounding box center [424, 9] width 3 height 4
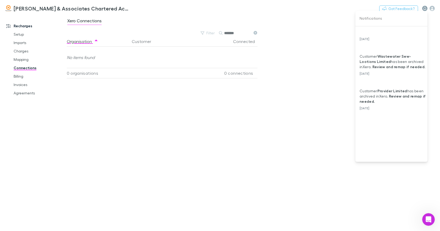
click at [424, 8] on div at bounding box center [220, 115] width 440 height 231
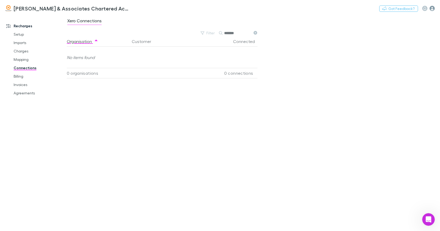
click at [432, 8] on icon "button" at bounding box center [431, 8] width 5 height 5
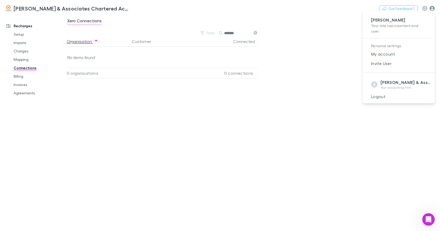
click at [432, 8] on div at bounding box center [220, 115] width 440 height 231
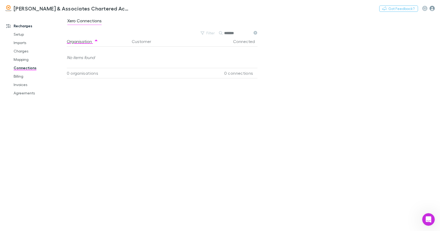
click at [432, 8] on icon "button" at bounding box center [431, 8] width 5 height 5
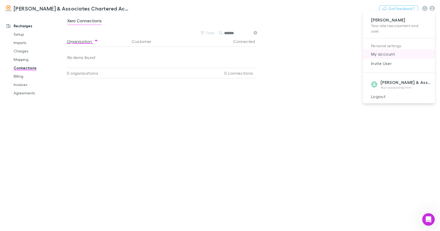
click at [389, 54] on span "My account" at bounding box center [399, 54] width 64 height 6
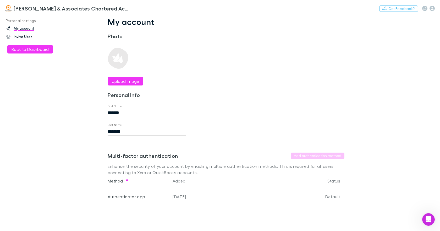
click at [23, 36] on link "Invite User" at bounding box center [35, 36] width 69 height 8
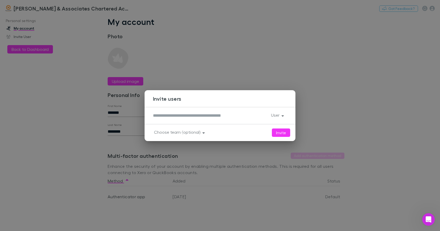
click at [384, 94] on div "Invite users * User Invite Choose team (optional)" at bounding box center [220, 115] width 440 height 231
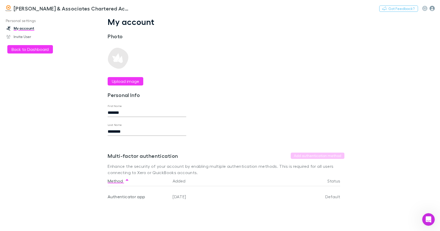
click at [432, 9] on icon "button" at bounding box center [431, 8] width 5 height 5
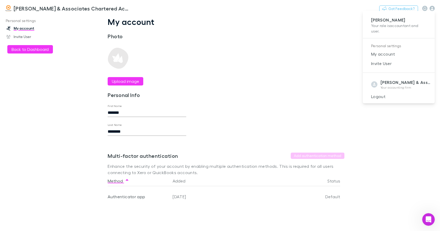
click at [383, 45] on p "Personal settings" at bounding box center [398, 46] width 55 height 7
drag, startPoint x: 237, startPoint y: 25, endPoint x: 223, endPoint y: 13, distance: 18.4
click at [236, 25] on div at bounding box center [220, 115] width 440 height 231
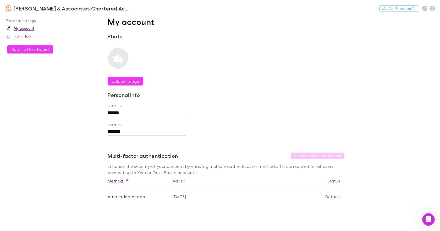
click at [43, 8] on h3 "[PERSON_NAME] & Associates Chartered Accountants" at bounding box center [72, 8] width 116 height 6
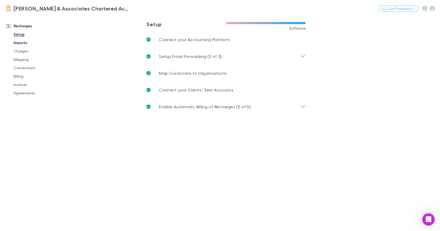
click at [24, 43] on link "Imports" at bounding box center [38, 42] width 61 height 8
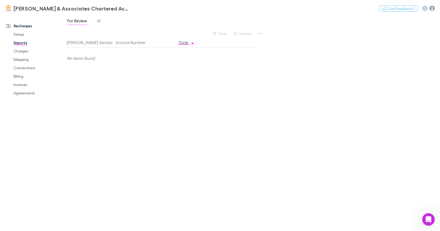
click at [433, 10] on icon "button" at bounding box center [431, 8] width 5 height 5
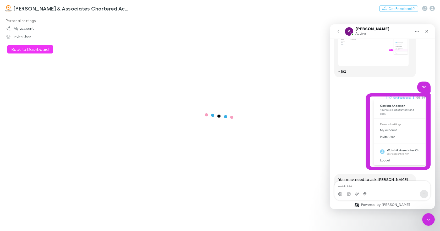
scroll to position [542, 0]
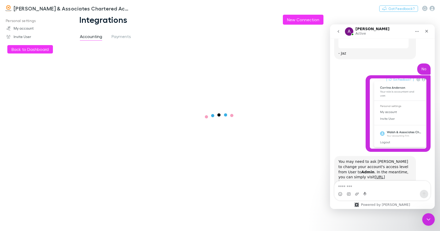
click at [96, 37] on span "Accounting" at bounding box center [91, 37] width 22 height 7
click at [121, 37] on span "Payments" at bounding box center [121, 37] width 19 height 7
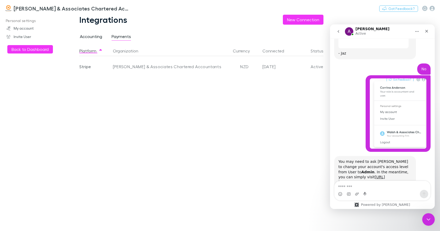
click at [94, 36] on span "Accounting" at bounding box center [91, 37] width 22 height 7
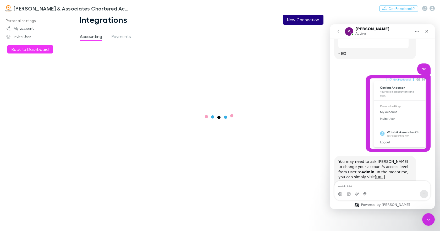
click at [297, 20] on button "New Connection" at bounding box center [303, 20] width 41 height 10
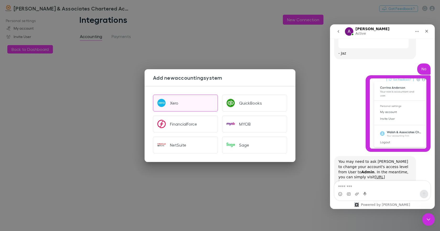
click at [178, 101] on div "Xero" at bounding box center [174, 102] width 8 height 5
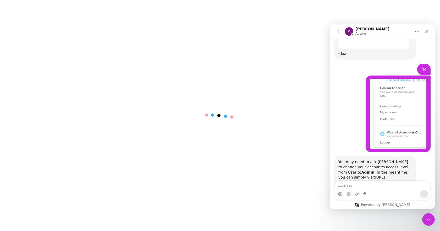
scroll to position [542, 0]
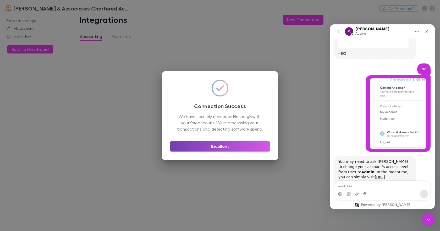
click at [222, 148] on button "Excellent" at bounding box center [219, 146] width 99 height 10
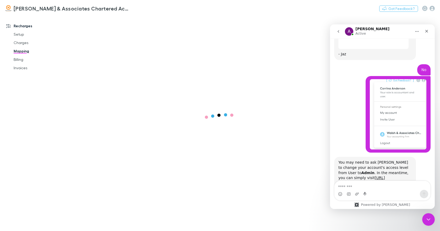
scroll to position [542, 0]
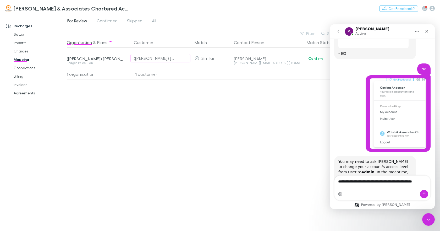
scroll to position [548, 0]
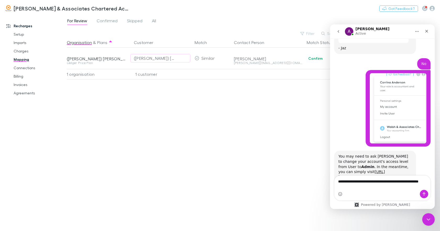
type textarea "**********"
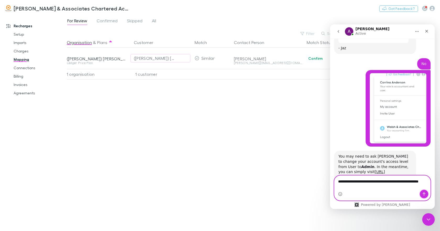
click at [425, 194] on icon "Send a message…" at bounding box center [424, 194] width 4 height 4
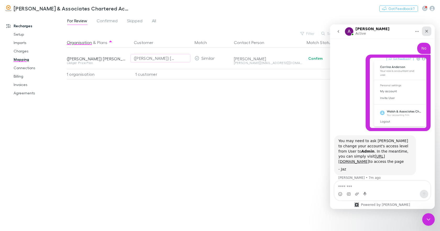
click at [427, 31] on icon "Close" at bounding box center [426, 31] width 4 height 4
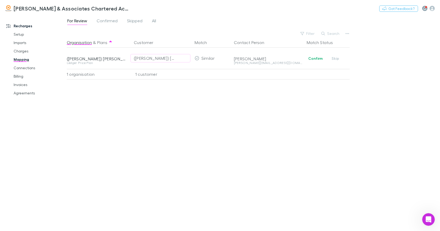
click at [425, 9] on icon "button" at bounding box center [424, 9] width 3 height 4
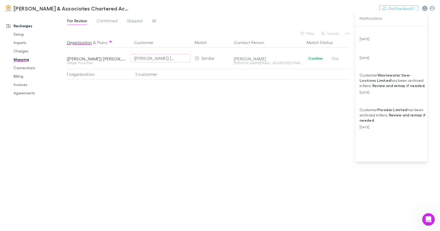
click at [425, 9] on div at bounding box center [220, 115] width 440 height 231
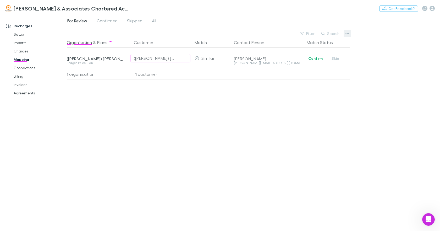
click at [349, 32] on button "button" at bounding box center [347, 33] width 7 height 7
click at [286, 154] on div at bounding box center [220, 115] width 440 height 231
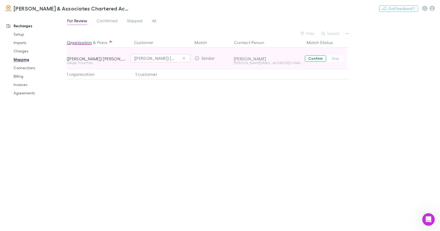
click at [316, 58] on button "Confirm" at bounding box center [315, 58] width 21 height 6
click at [23, 85] on link "Invoices" at bounding box center [38, 84] width 61 height 8
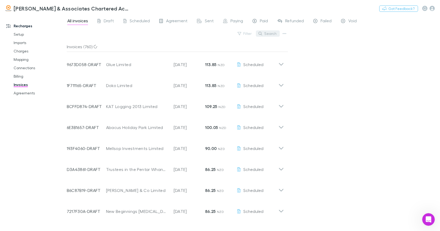
click at [267, 33] on button "Search" at bounding box center [268, 33] width 24 height 6
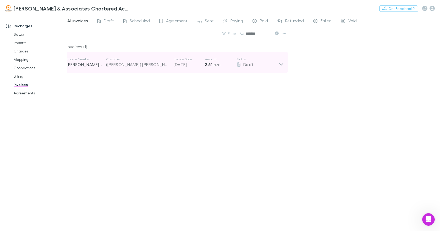
type input "*******"
click at [280, 65] on icon at bounding box center [280, 62] width 5 height 10
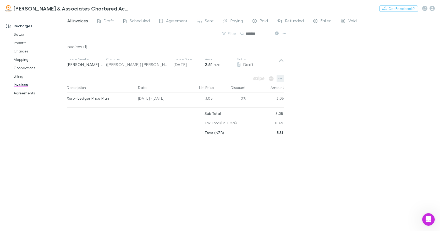
click at [281, 77] on icon "button" at bounding box center [280, 78] width 4 height 4
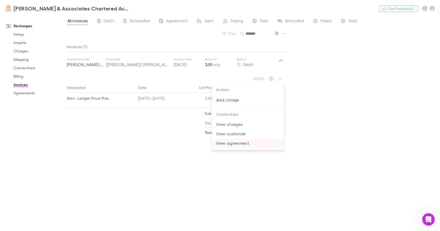
click at [224, 143] on p "View agreement" at bounding box center [248, 143] width 64 height 6
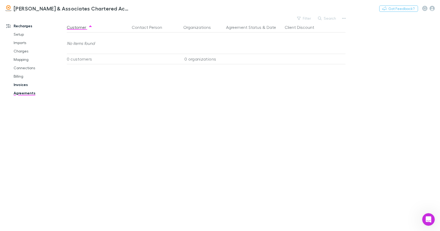
click at [19, 84] on link "Invoices" at bounding box center [38, 84] width 61 height 8
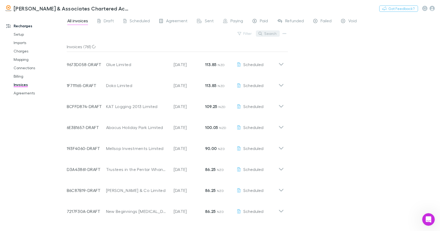
click at [266, 34] on button "Search" at bounding box center [268, 33] width 24 height 6
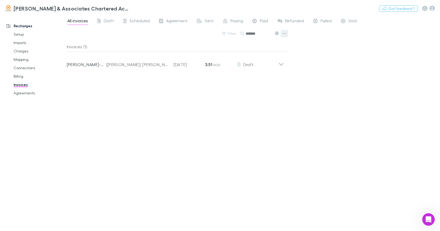
type input "*******"
click at [285, 33] on icon "button" at bounding box center [285, 33] width 4 height 4
click at [316, 43] on div at bounding box center [220, 115] width 440 height 231
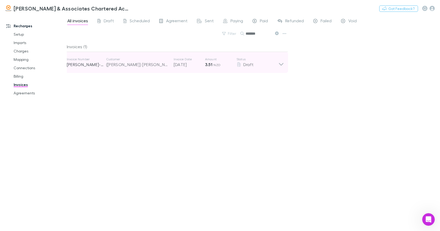
click at [281, 64] on icon at bounding box center [280, 62] width 5 height 10
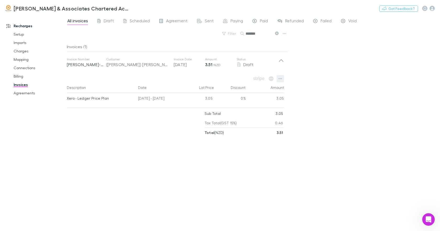
click at [281, 80] on icon "button" at bounding box center [280, 78] width 4 height 4
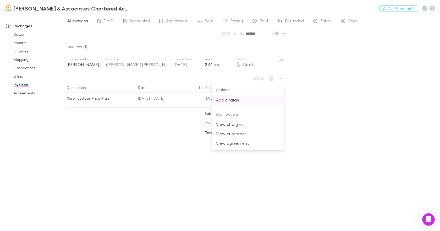
click at [229, 100] on p "Add charge" at bounding box center [248, 100] width 64 height 6
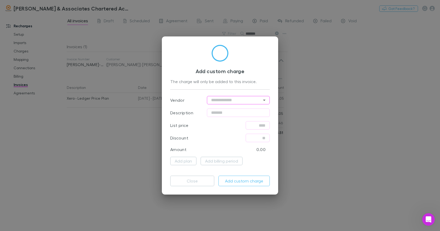
click at [263, 101] on icon "Open" at bounding box center [264, 100] width 6 height 6
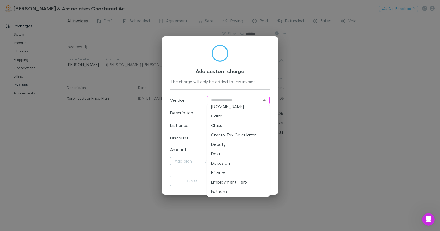
scroll to position [101, 0]
click at [349, 145] on div "Add custom charge The charge will only be added to this invoice. Vendor ​ Descr…" at bounding box center [220, 115] width 440 height 231
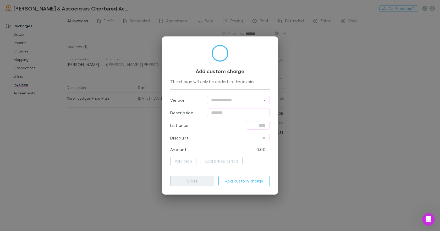
click at [186, 179] on button "Close" at bounding box center [192, 180] width 44 height 10
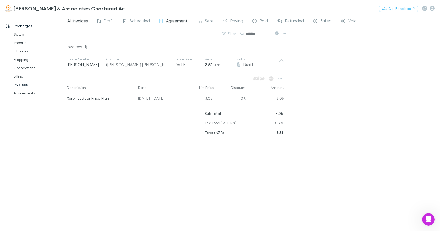
click at [171, 21] on span "Agreement" at bounding box center [176, 21] width 21 height 7
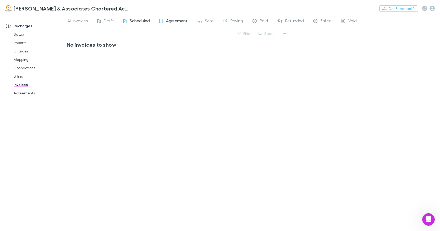
click at [141, 23] on span "Scheduled" at bounding box center [140, 21] width 20 height 7
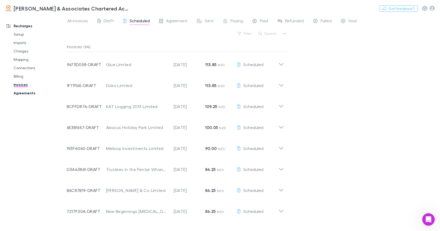
click at [31, 92] on link "Agreements" at bounding box center [38, 93] width 61 height 8
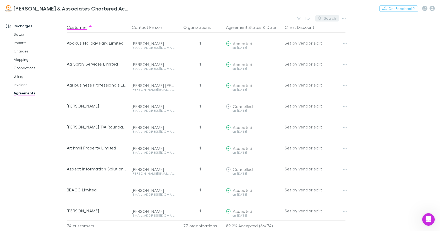
click at [329, 18] on button "Search" at bounding box center [327, 18] width 24 height 6
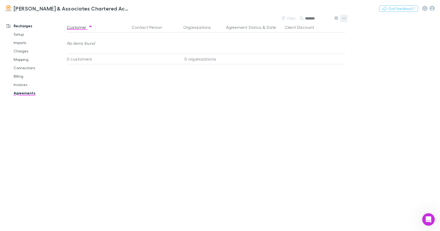
type input "*******"
click at [342, 19] on icon "button" at bounding box center [344, 18] width 4 height 4
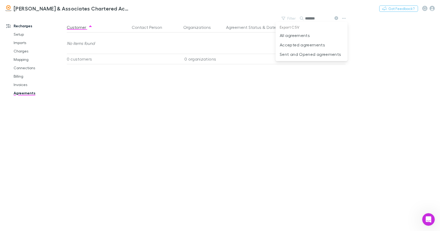
click at [144, 105] on div at bounding box center [220, 115] width 440 height 231
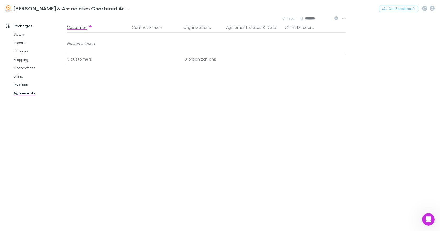
click at [22, 85] on link "Invoices" at bounding box center [38, 84] width 61 height 8
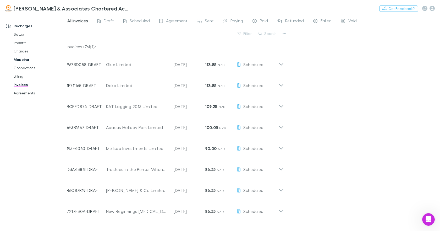
click at [25, 61] on link "Mapping" at bounding box center [38, 59] width 61 height 8
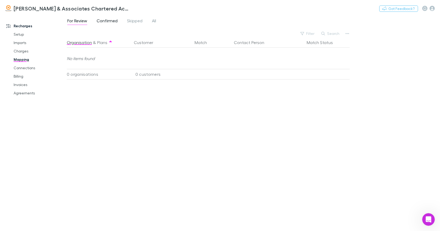
click at [108, 21] on span "Confirmed" at bounding box center [107, 21] width 21 height 7
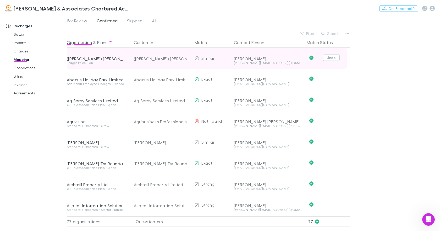
click at [331, 58] on button "Undo" at bounding box center [331, 57] width 17 height 6
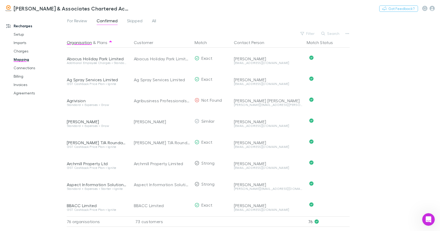
click at [22, 60] on link "Mapping" at bounding box center [38, 59] width 61 height 8
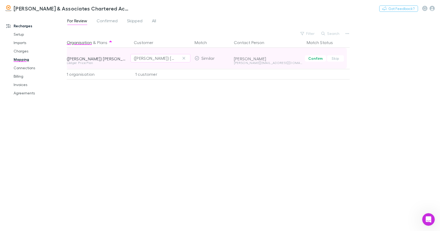
click at [197, 58] on icon at bounding box center [197, 58] width 4 height 4
click at [198, 59] on icon at bounding box center [197, 58] width 5 height 4
click at [316, 59] on button "Confirm" at bounding box center [315, 58] width 21 height 6
click at [314, 75] on icon at bounding box center [314, 74] width 4 height 4
click at [21, 84] on link "Invoices" at bounding box center [38, 84] width 61 height 8
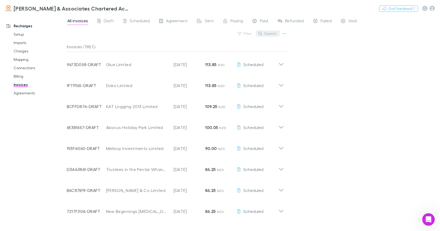
click at [268, 34] on button "Search" at bounding box center [268, 33] width 24 height 6
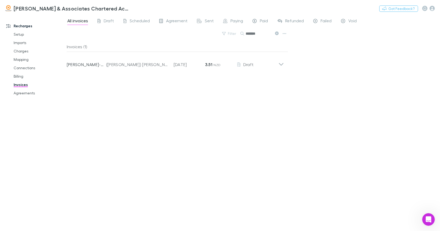
type input "*******"
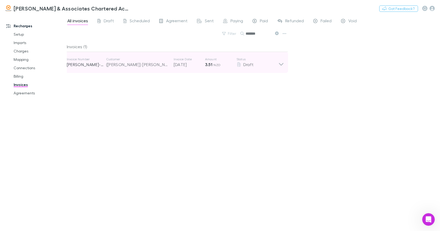
click at [280, 64] on icon at bounding box center [280, 62] width 5 height 10
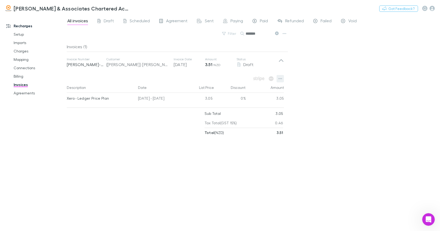
click at [279, 78] on icon "button" at bounding box center [280, 78] width 4 height 4
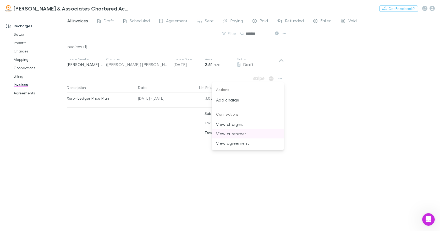
click at [241, 135] on p "View customer" at bounding box center [248, 133] width 64 height 6
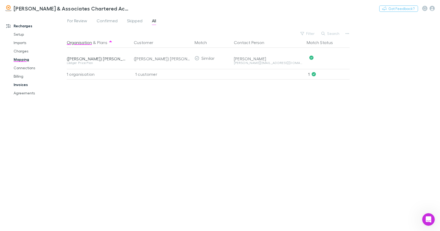
click at [25, 86] on link "Invoices" at bounding box center [38, 84] width 61 height 8
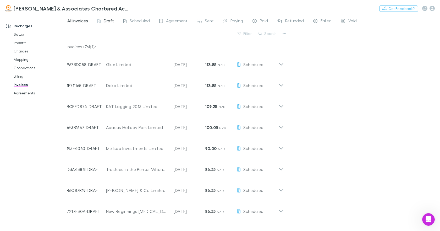
click at [106, 21] on span "Draft" at bounding box center [109, 21] width 10 height 7
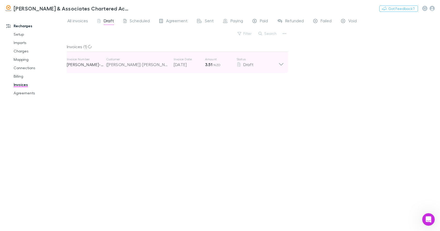
click at [280, 64] on icon at bounding box center [281, 64] width 4 height 3
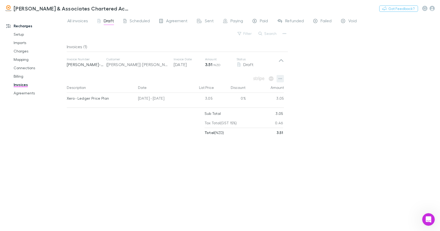
click at [280, 79] on icon "button" at bounding box center [280, 78] width 4 height 4
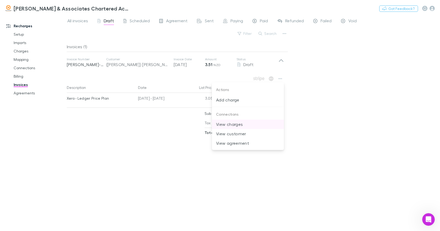
click at [237, 124] on p "View charges" at bounding box center [248, 124] width 64 height 6
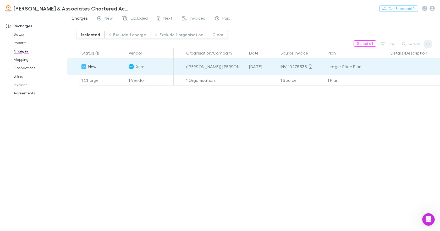
click at [427, 44] on icon "button" at bounding box center [428, 43] width 4 height 1
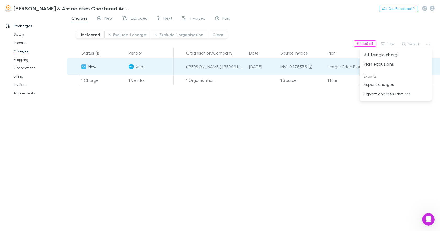
click at [324, 122] on div at bounding box center [220, 115] width 440 height 231
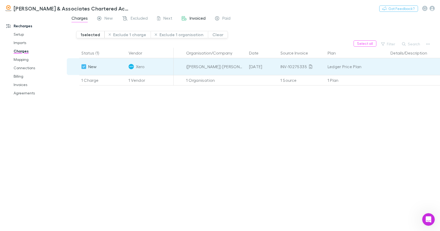
click at [196, 18] on span "Invoiced" at bounding box center [198, 18] width 16 height 7
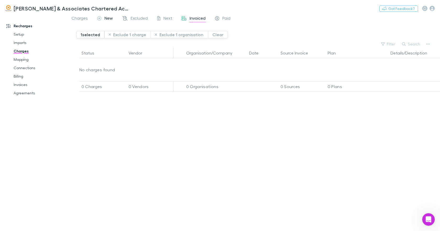
click at [112, 20] on span "New" at bounding box center [108, 18] width 8 height 7
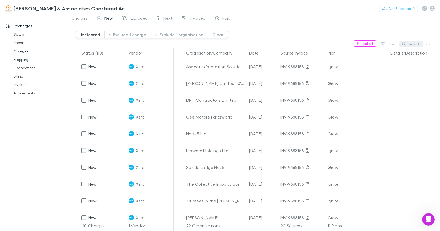
click at [415, 43] on button "Search" at bounding box center [411, 44] width 24 height 6
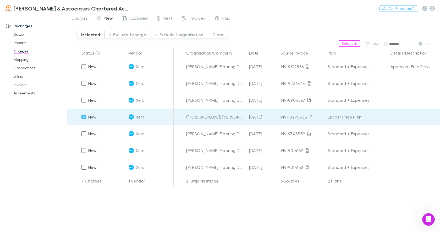
type input "*******"
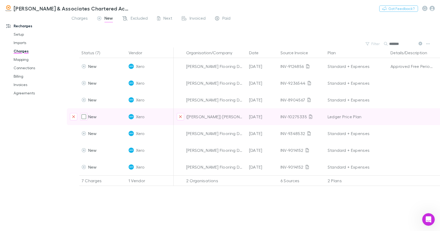
click at [357, 116] on div "Ledger Price Plan" at bounding box center [357, 116] width 59 height 17
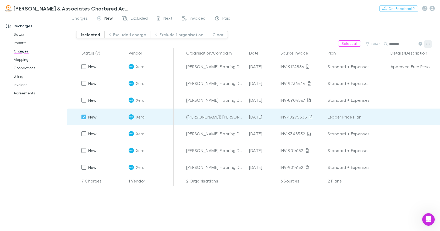
click at [427, 45] on icon "button" at bounding box center [428, 44] width 4 height 4
click at [395, 63] on p "Plan exclusions" at bounding box center [396, 64] width 64 height 6
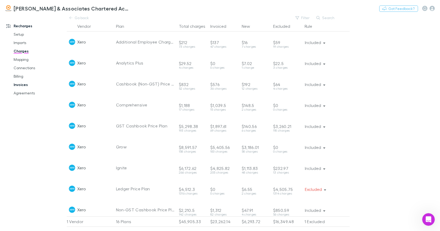
click at [25, 83] on link "Invoices" at bounding box center [38, 84] width 61 height 8
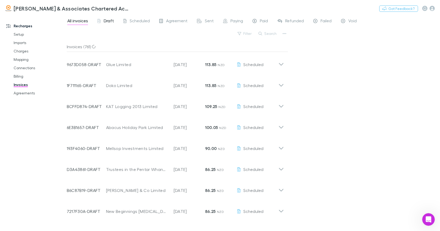
click at [107, 20] on span "Draft" at bounding box center [109, 21] width 10 height 7
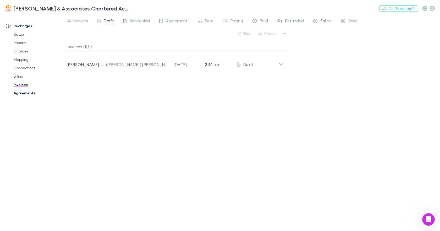
click at [26, 95] on link "Agreements" at bounding box center [38, 93] width 61 height 8
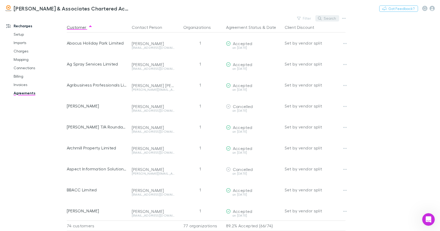
click at [326, 18] on button "Search" at bounding box center [327, 18] width 24 height 6
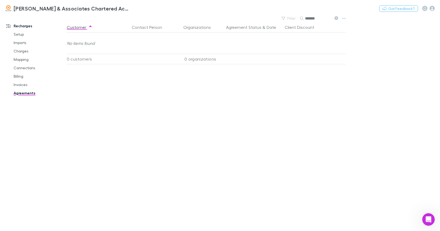
type input "*******"
click at [22, 83] on link "Invoices" at bounding box center [38, 84] width 61 height 8
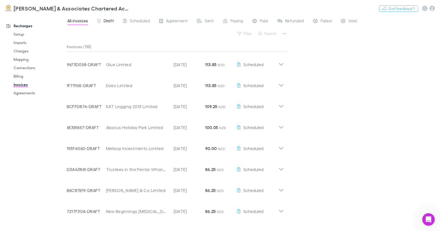
click at [107, 21] on span "Draft" at bounding box center [109, 21] width 10 height 7
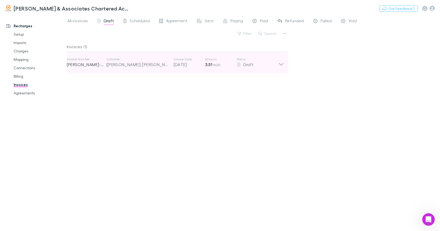
click at [281, 62] on icon at bounding box center [280, 62] width 5 height 10
click at [282, 63] on icon at bounding box center [280, 62] width 5 height 10
click at [282, 64] on icon at bounding box center [281, 64] width 4 height 3
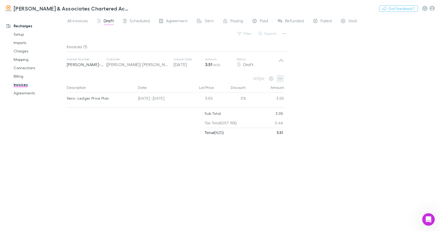
click at [280, 79] on icon "button" at bounding box center [280, 78] width 4 height 1
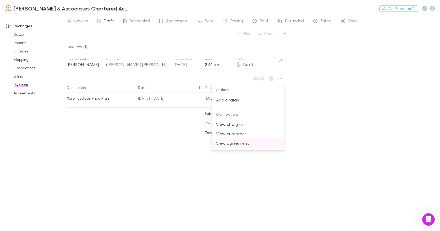
click at [237, 141] on p "View agreement" at bounding box center [248, 143] width 64 height 6
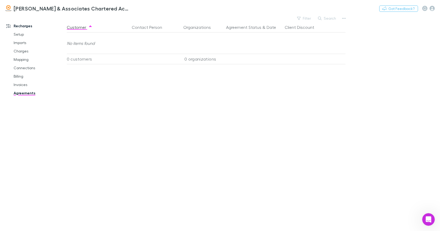
click at [329, 19] on button "Search" at bounding box center [327, 18] width 24 height 6
type input "*******"
click at [22, 85] on link "Invoices" at bounding box center [38, 84] width 61 height 8
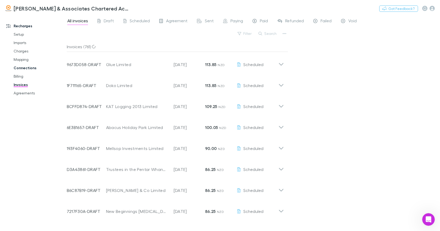
click at [21, 67] on link "Connections" at bounding box center [38, 68] width 61 height 8
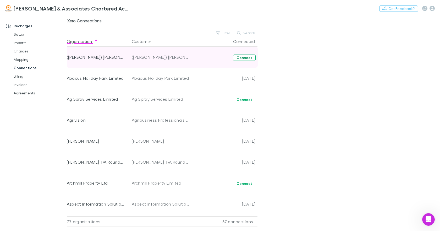
click at [243, 58] on button "Connect" at bounding box center [244, 57] width 23 height 6
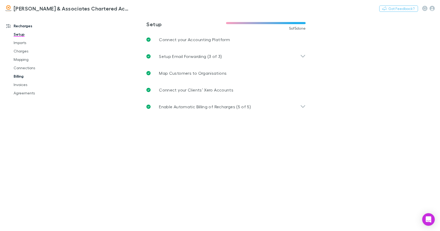
click at [22, 77] on link "Billing" at bounding box center [38, 76] width 61 height 8
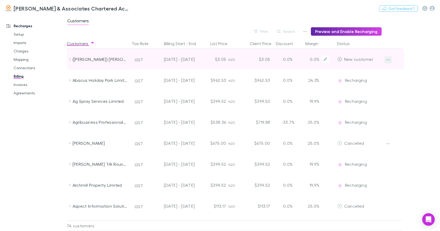
click at [388, 59] on icon "button" at bounding box center [388, 60] width 4 height 4
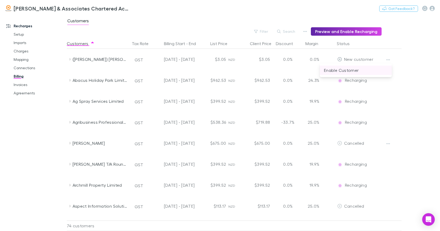
click at [350, 70] on p "Enable Customer" at bounding box center [356, 70] width 64 height 6
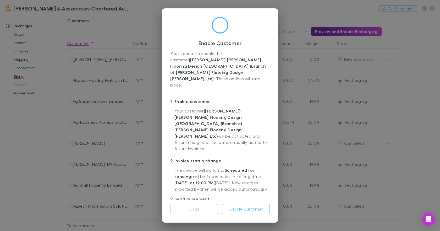
click at [410, 91] on div "Enable Customer You’re about to enable the customer ([PERSON_NAME]) [PERSON_NAM…" at bounding box center [220, 115] width 440 height 231
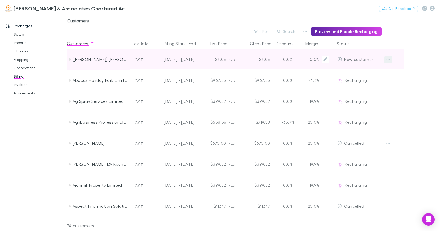
click at [389, 60] on icon "button" at bounding box center [388, 59] width 4 height 1
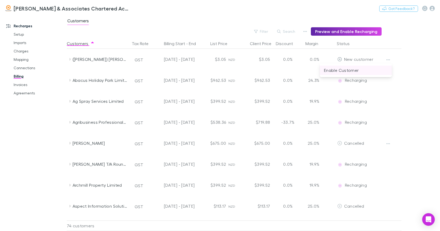
click at [353, 70] on p "Enable Customer" at bounding box center [356, 70] width 64 height 6
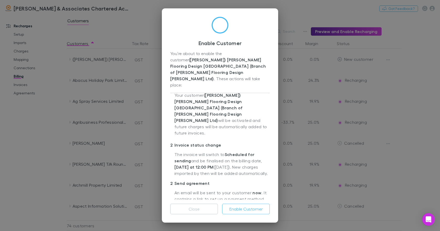
scroll to position [21, 0]
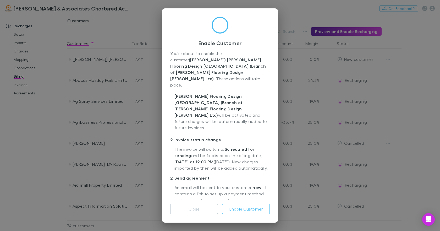
click at [213, 207] on label "Send Agreement Now" at bounding box center [206, 210] width 42 height 6
click at [247, 207] on button "Enable Customer" at bounding box center [246, 208] width 48 height 10
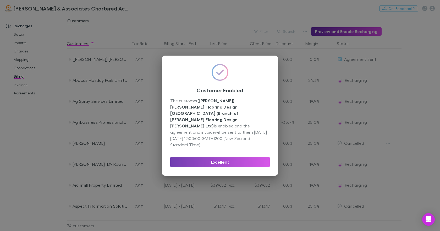
click at [222, 157] on button "Excellent" at bounding box center [219, 162] width 99 height 10
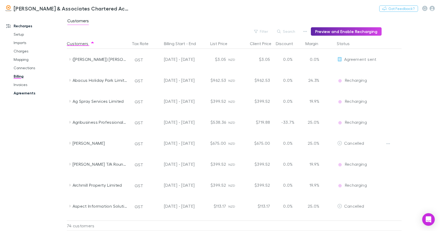
click at [27, 94] on link "Agreements" at bounding box center [38, 93] width 61 height 8
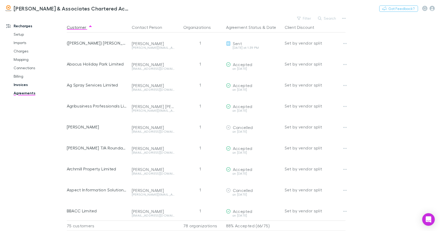
click at [24, 83] on link "Invoices" at bounding box center [38, 84] width 61 height 8
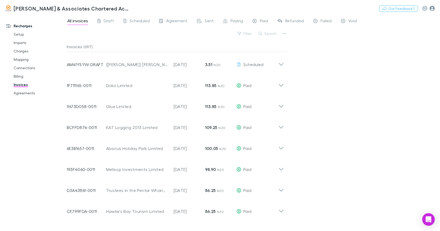
click at [431, 9] on icon "button" at bounding box center [431, 8] width 5 height 5
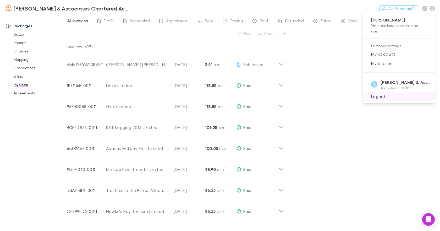
click at [377, 98] on span "Logout" at bounding box center [399, 96] width 64 height 6
